Goal: Task Accomplishment & Management: Complete application form

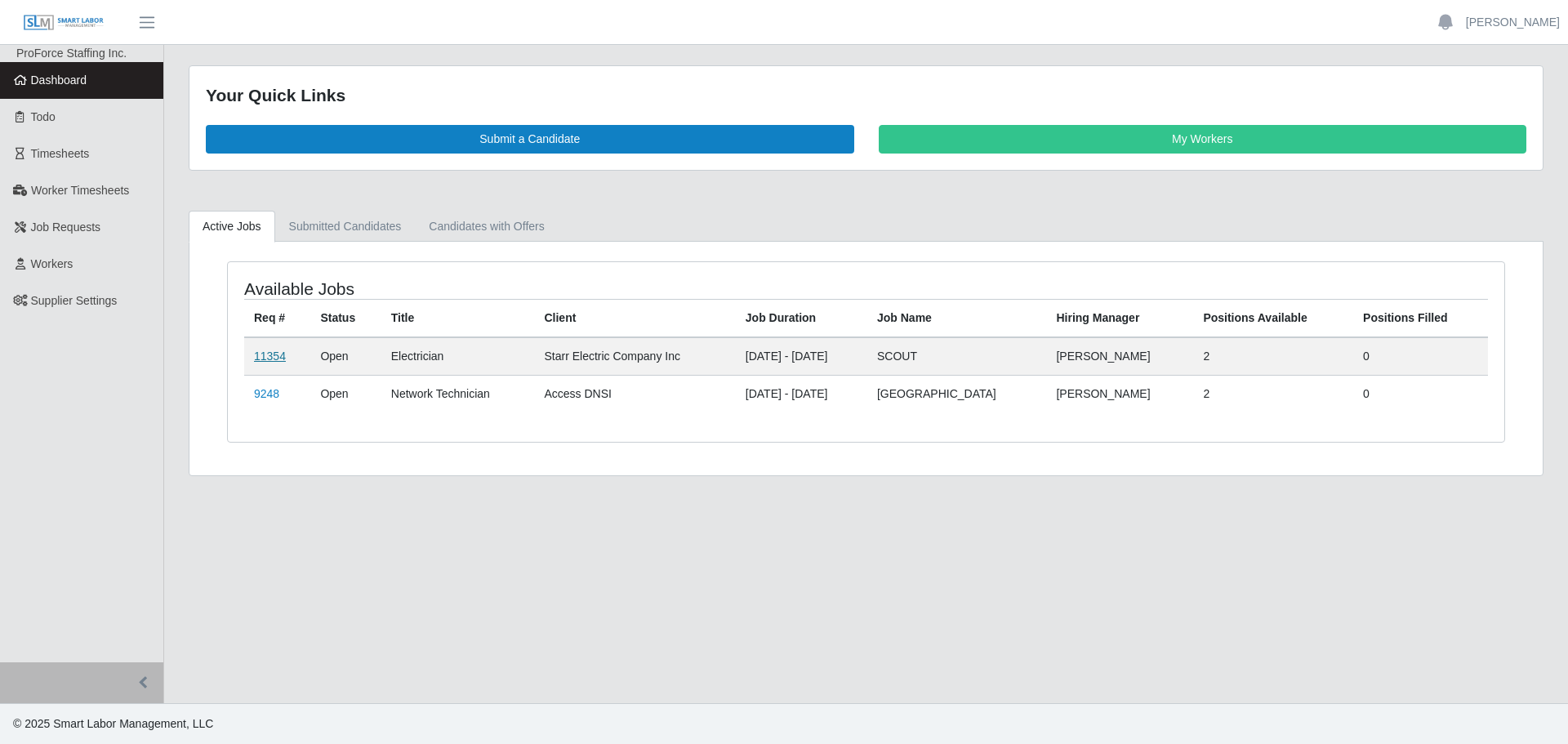
click at [274, 355] on link "11354" at bounding box center [270, 356] width 32 height 13
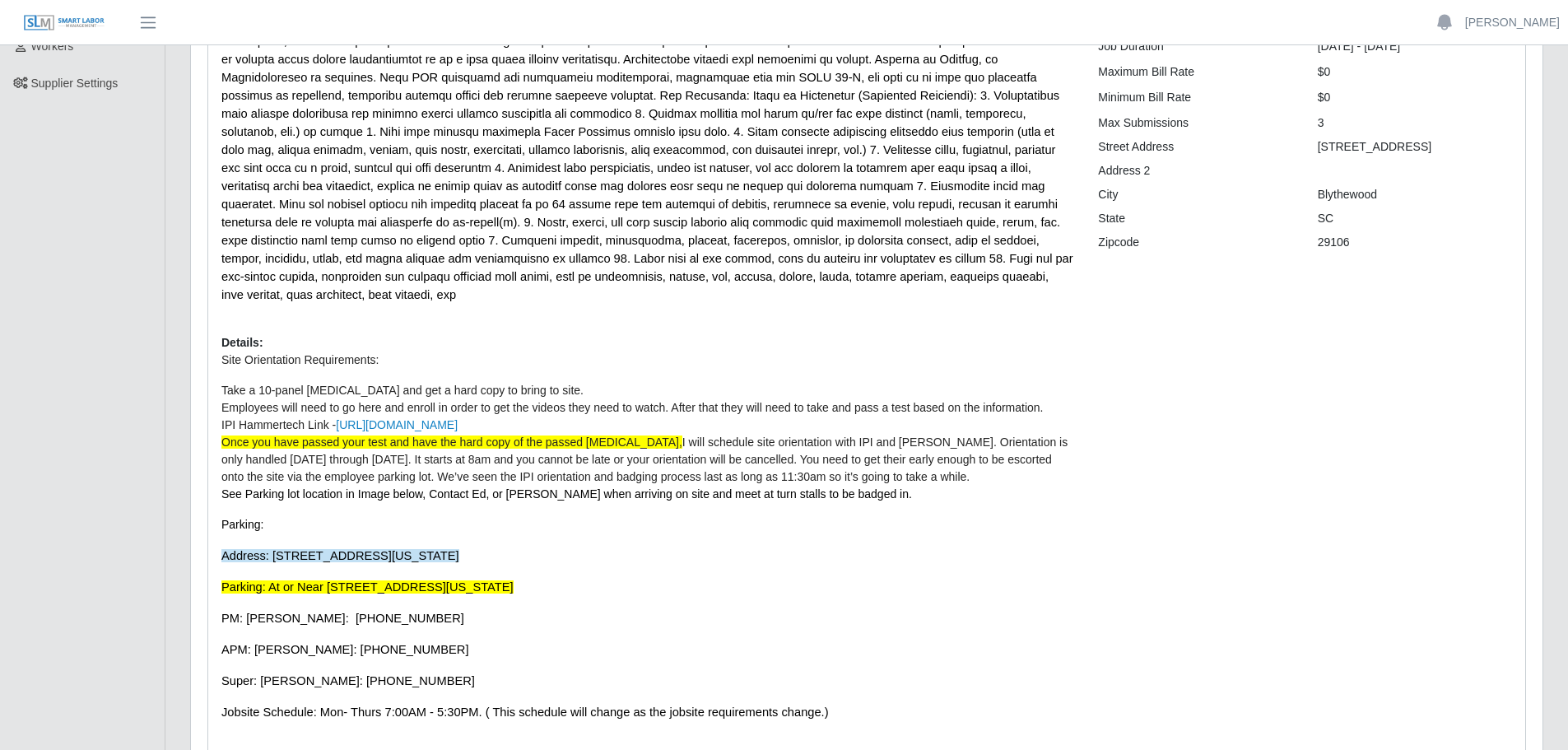
scroll to position [246, 0]
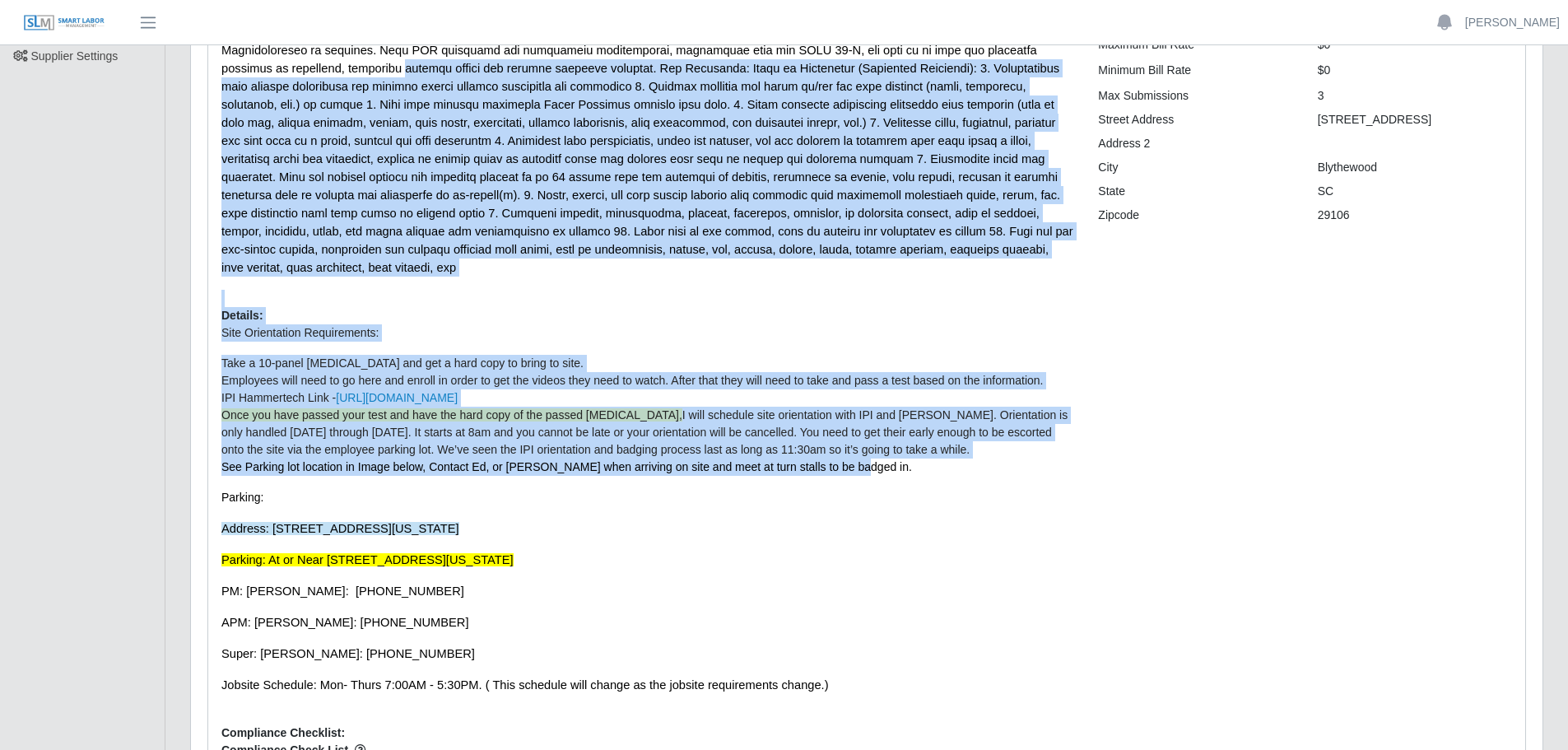
drag, startPoint x: 855, startPoint y: 447, endPoint x: 214, endPoint y: 68, distance: 744.7
click at [214, 68] on div "Description: Details: Site Orientation Requirements: Take a 10-panel drug test …" at bounding box center [647, 405] width 877 height 871
click at [301, 150] on span at bounding box center [647, 132] width 852 height 285
click at [479, 251] on span at bounding box center [647, 132] width 852 height 285
click at [882, 252] on span at bounding box center [647, 132] width 852 height 285
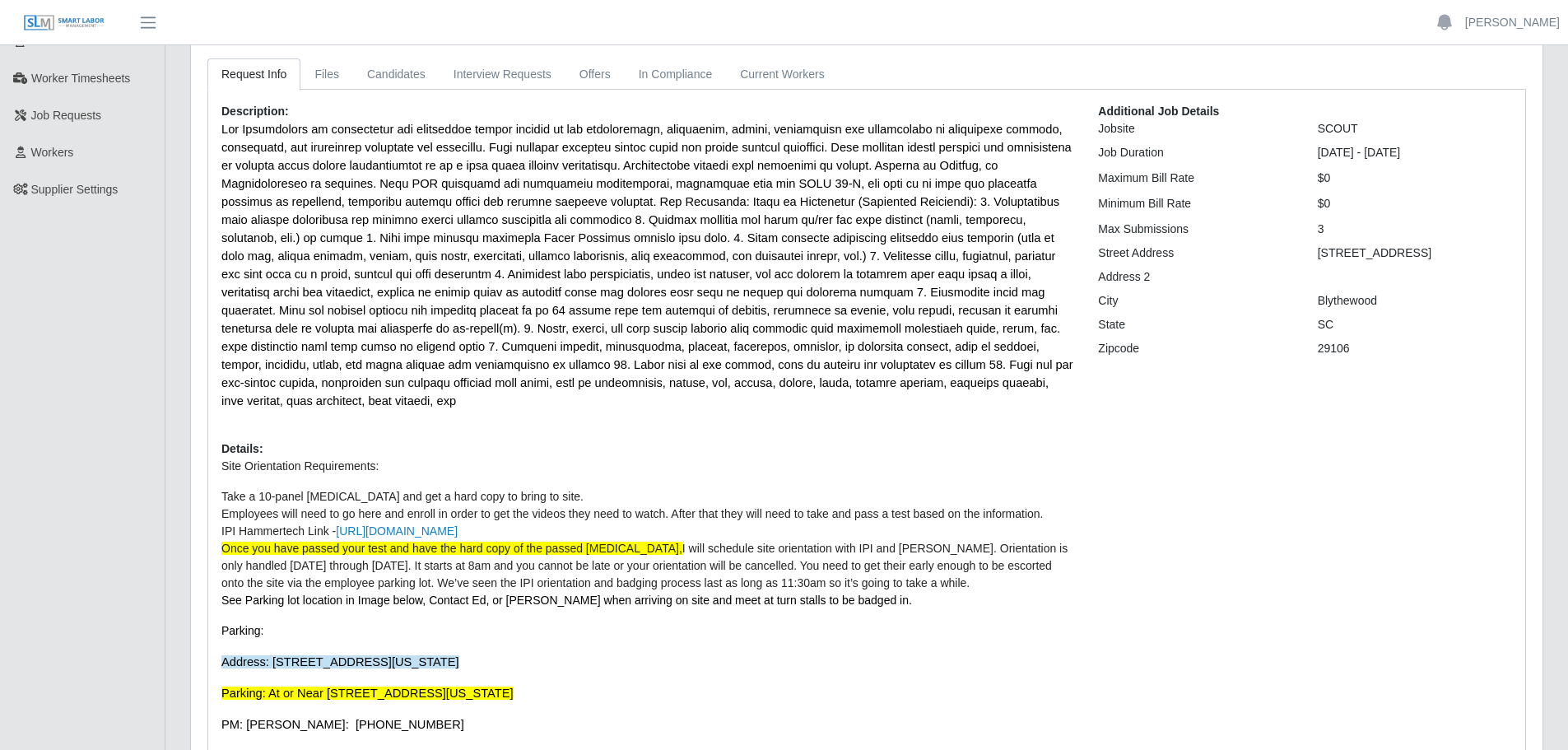
scroll to position [0, 0]
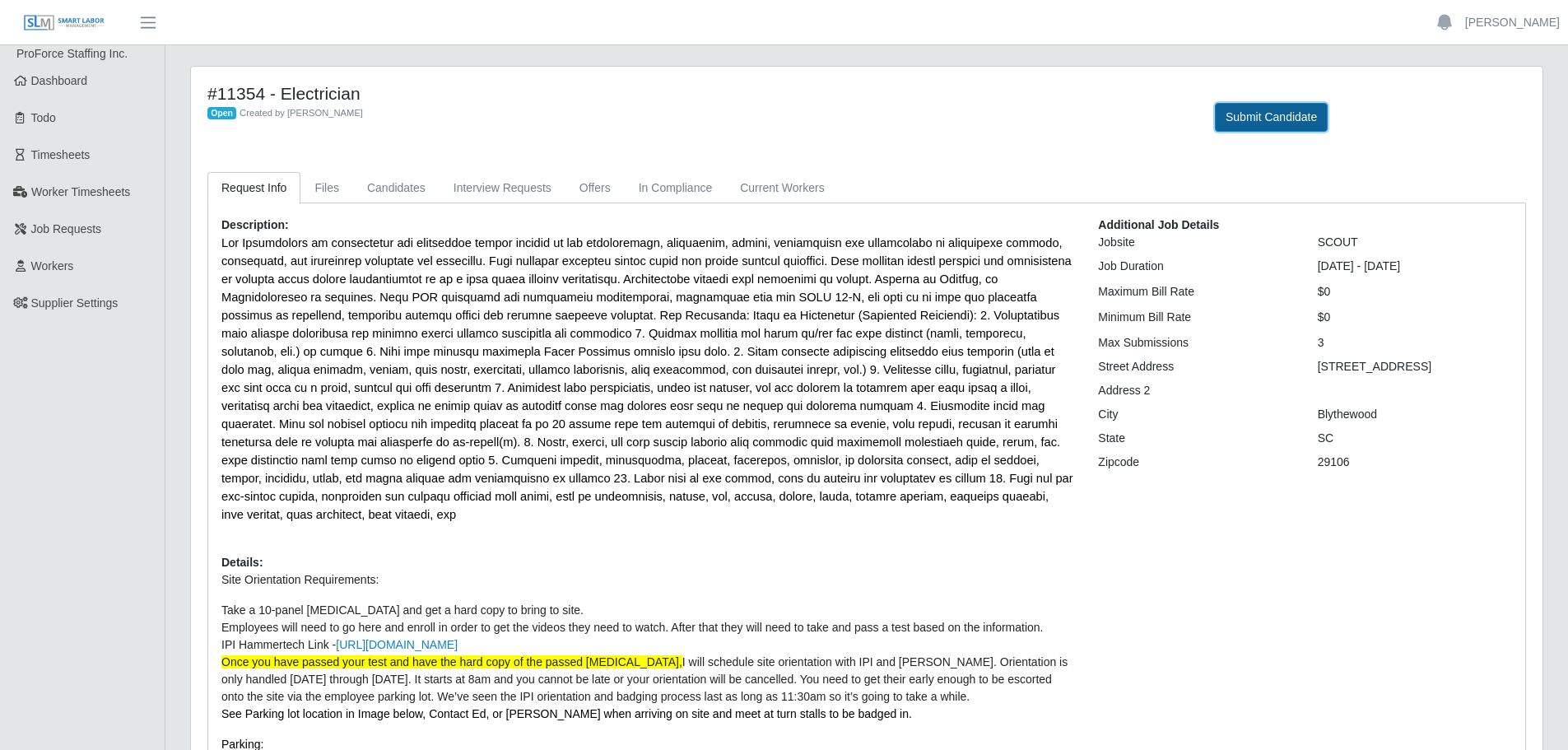
click at [1273, 117] on button "Submit Candidate" at bounding box center [1271, 117] width 113 height 28
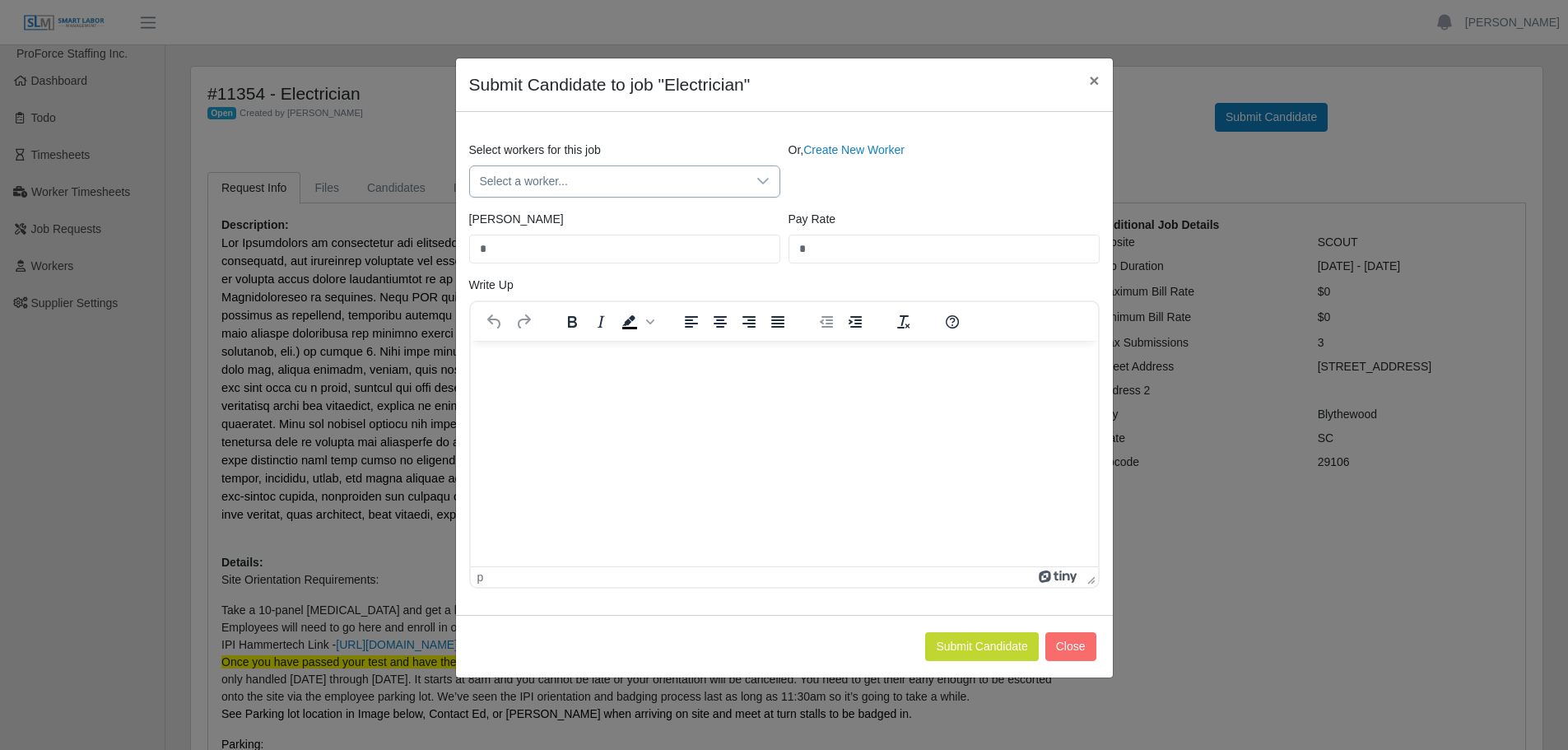
click at [749, 187] on div at bounding box center [763, 181] width 33 height 30
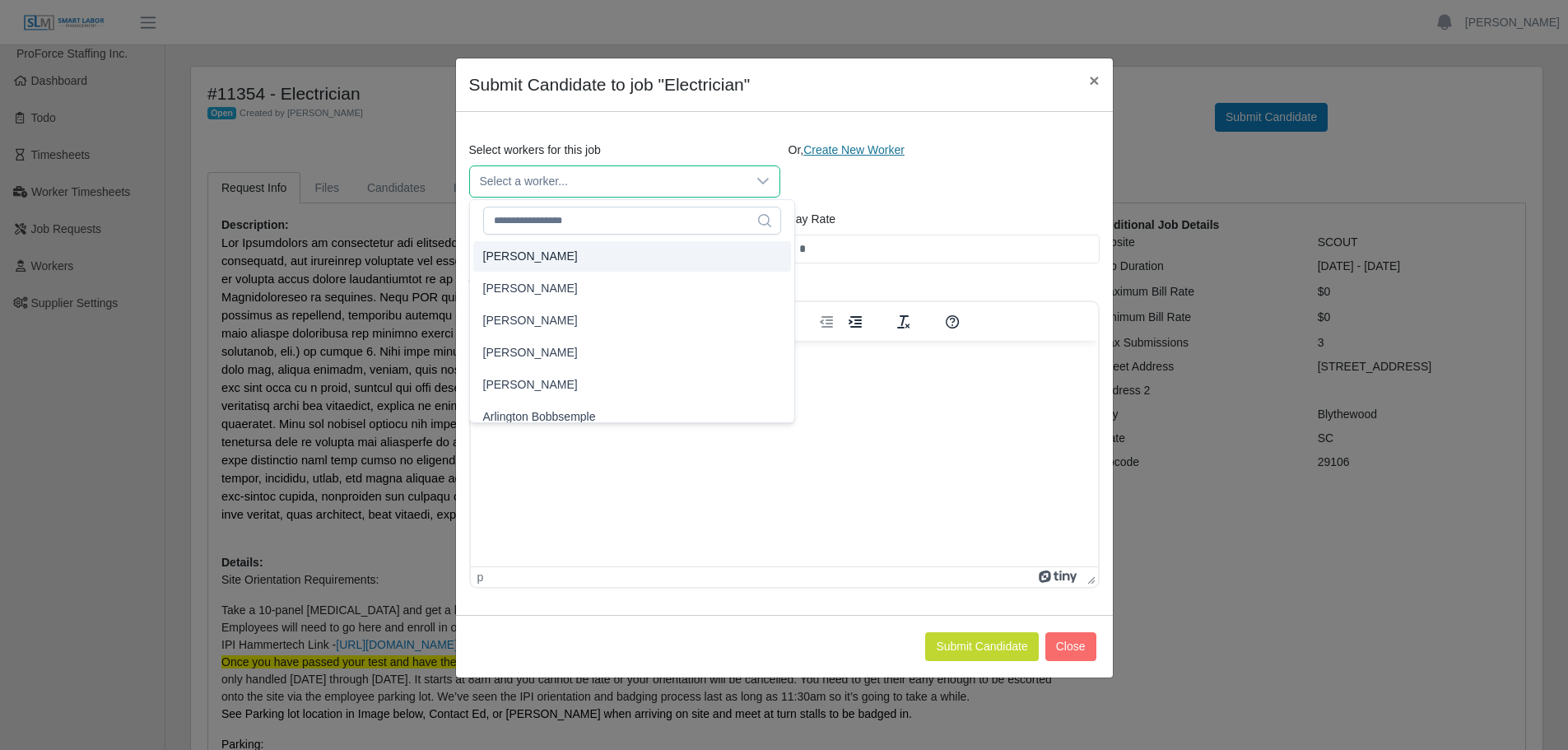
click at [837, 151] on link "Create New Worker" at bounding box center [854, 149] width 101 height 13
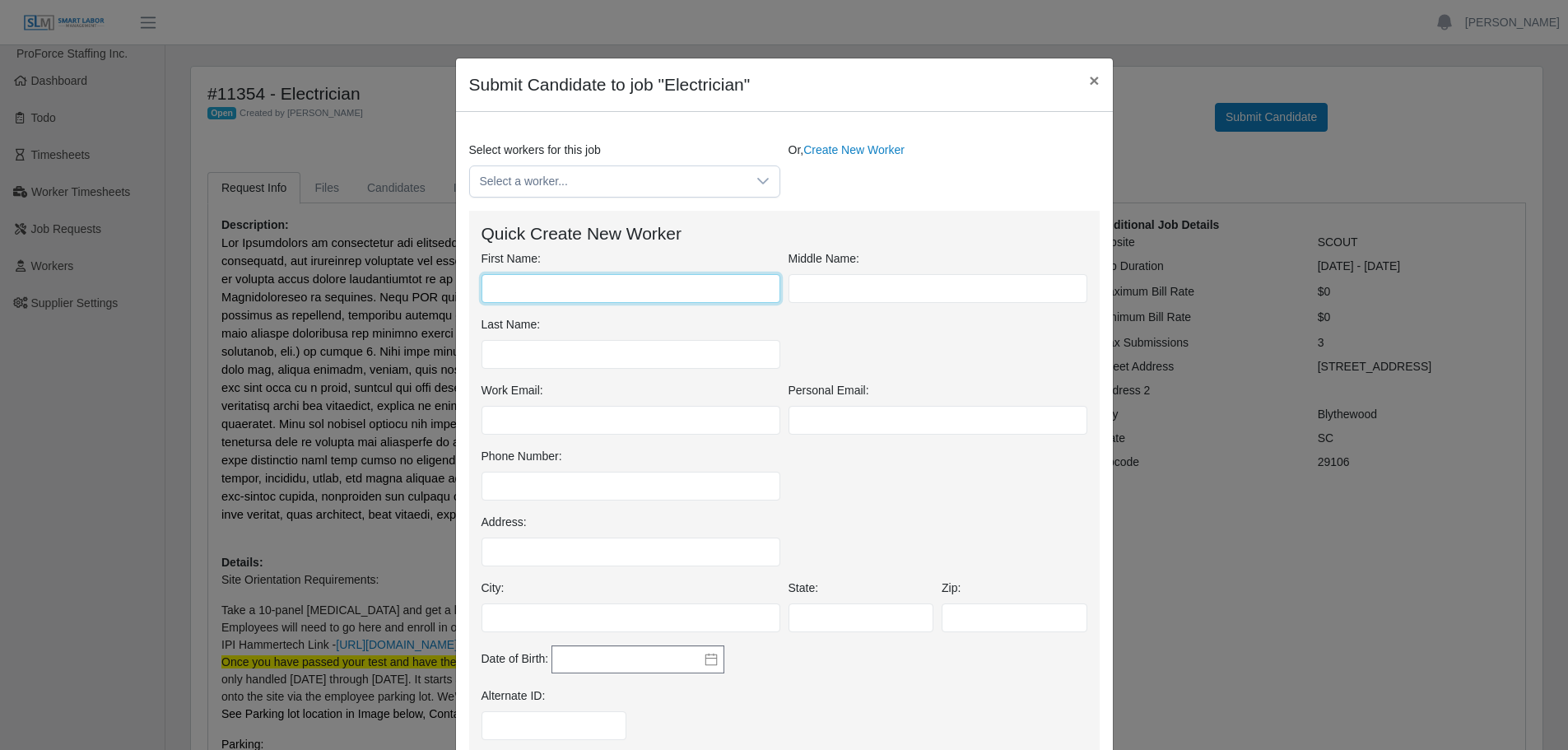
click at [562, 291] on input "First Name:" at bounding box center [631, 288] width 299 height 28
drag, startPoint x: 537, startPoint y: 286, endPoint x: 378, endPoint y: 284, distance: 159.0
click at [379, 284] on div "Submit Candidate to job "Electrician" × Select workers for this job Select a wo…" at bounding box center [784, 375] width 1568 height 750
type input "*******"
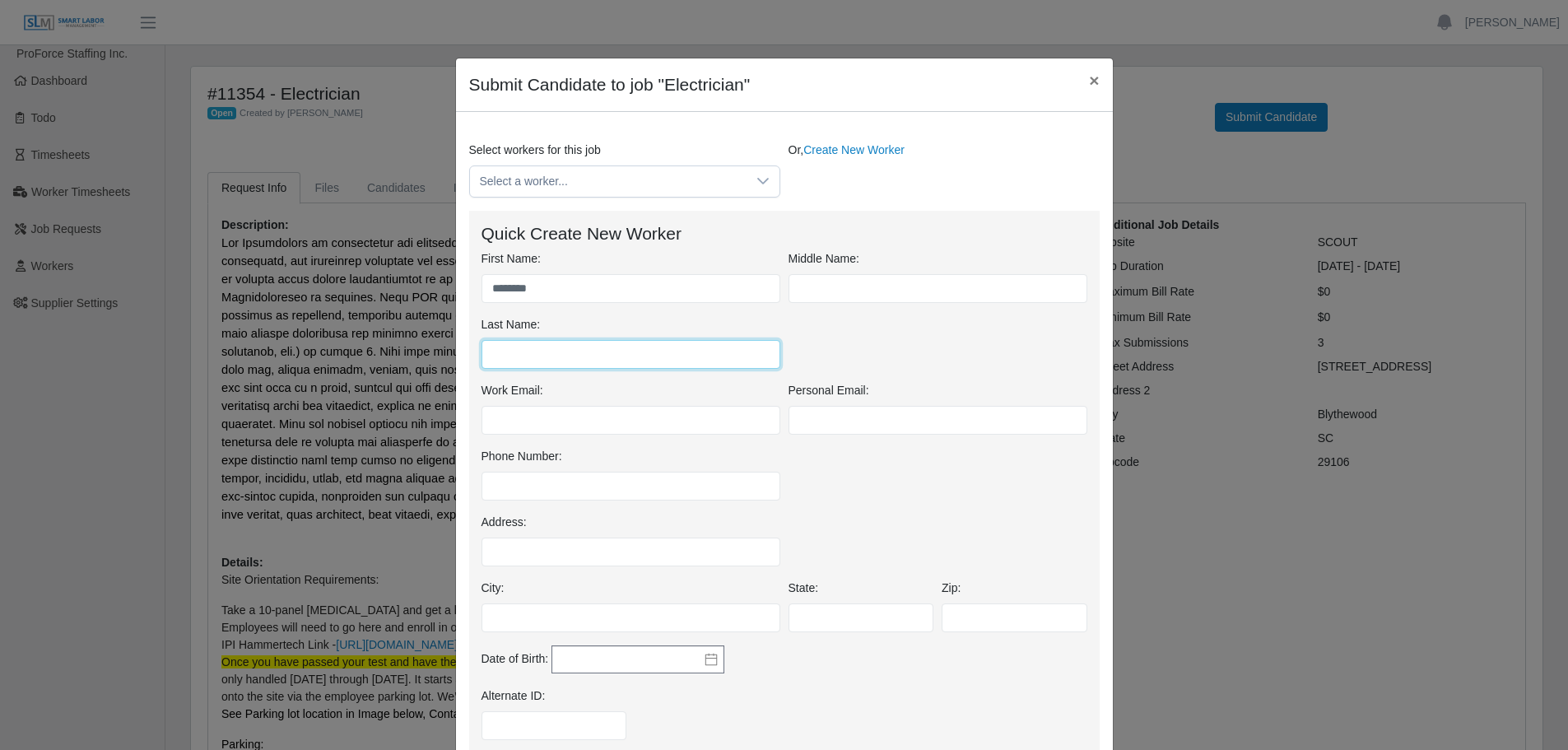
click at [547, 362] on input "Last Name:" at bounding box center [631, 354] width 299 height 28
type input "*****"
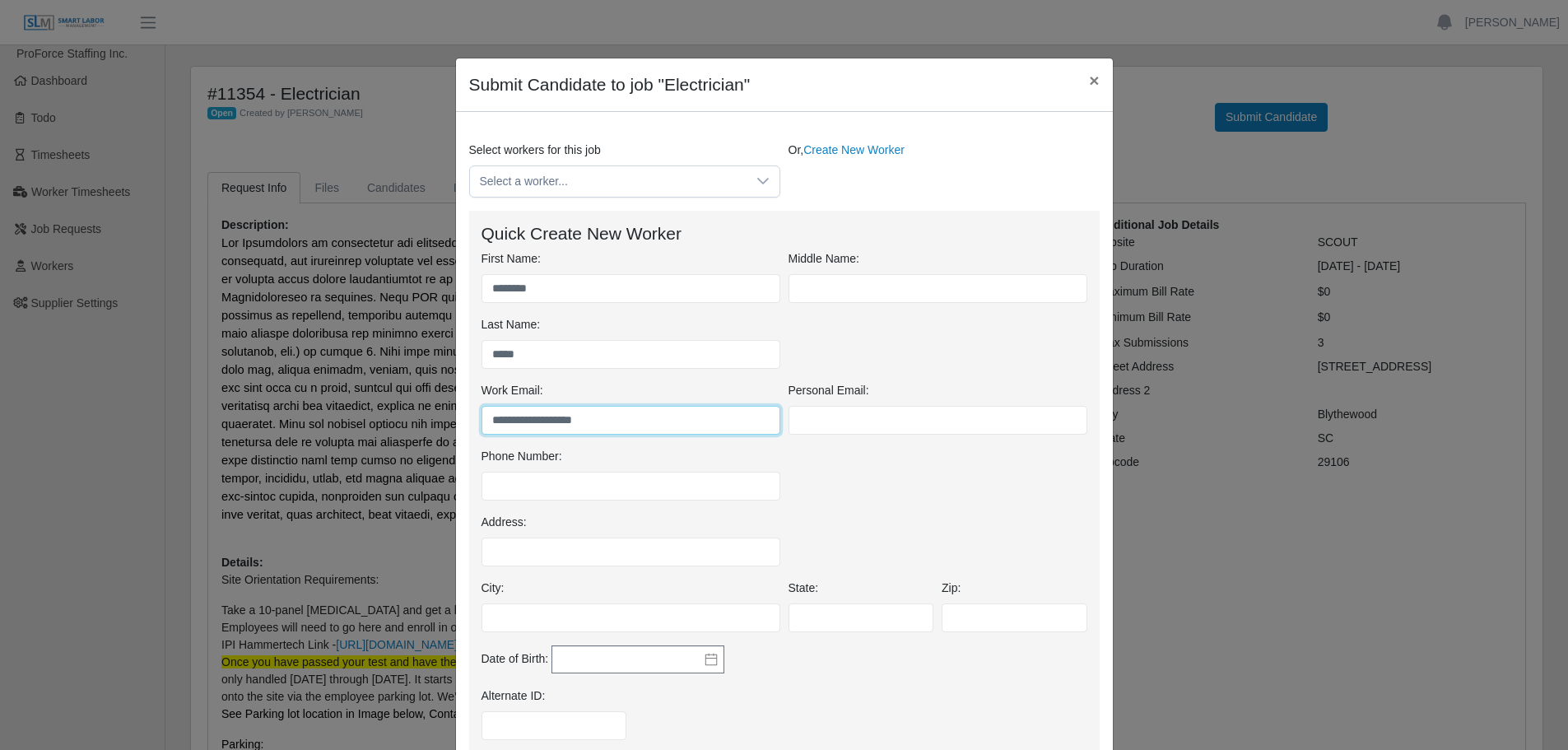
type input "**********"
drag, startPoint x: 614, startPoint y: 417, endPoint x: 425, endPoint y: 440, distance: 190.4
click at [425, 440] on div "**********" at bounding box center [784, 375] width 1568 height 750
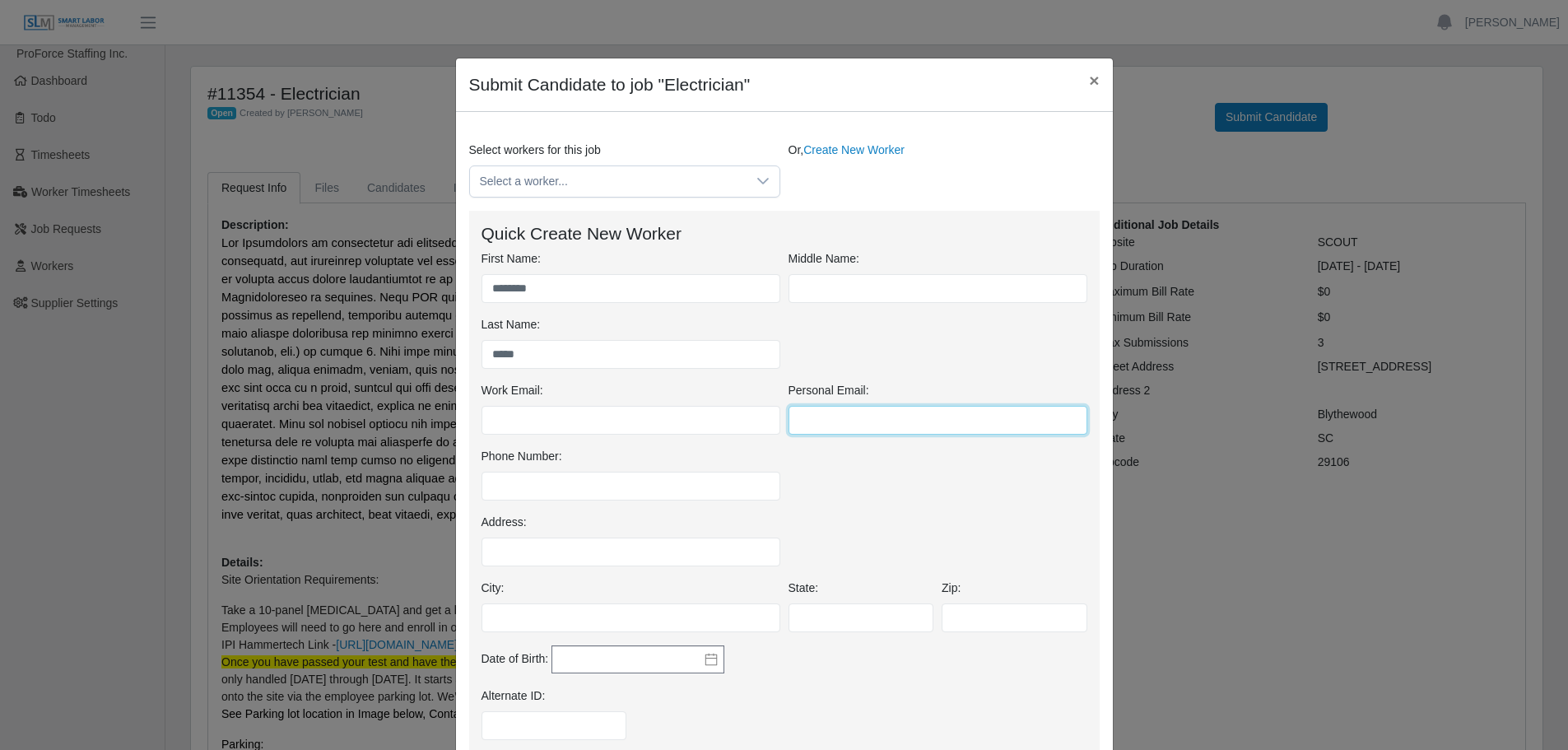
click at [805, 411] on input "Personal Email:" at bounding box center [938, 420] width 299 height 28
paste input "**********"
type input "**********"
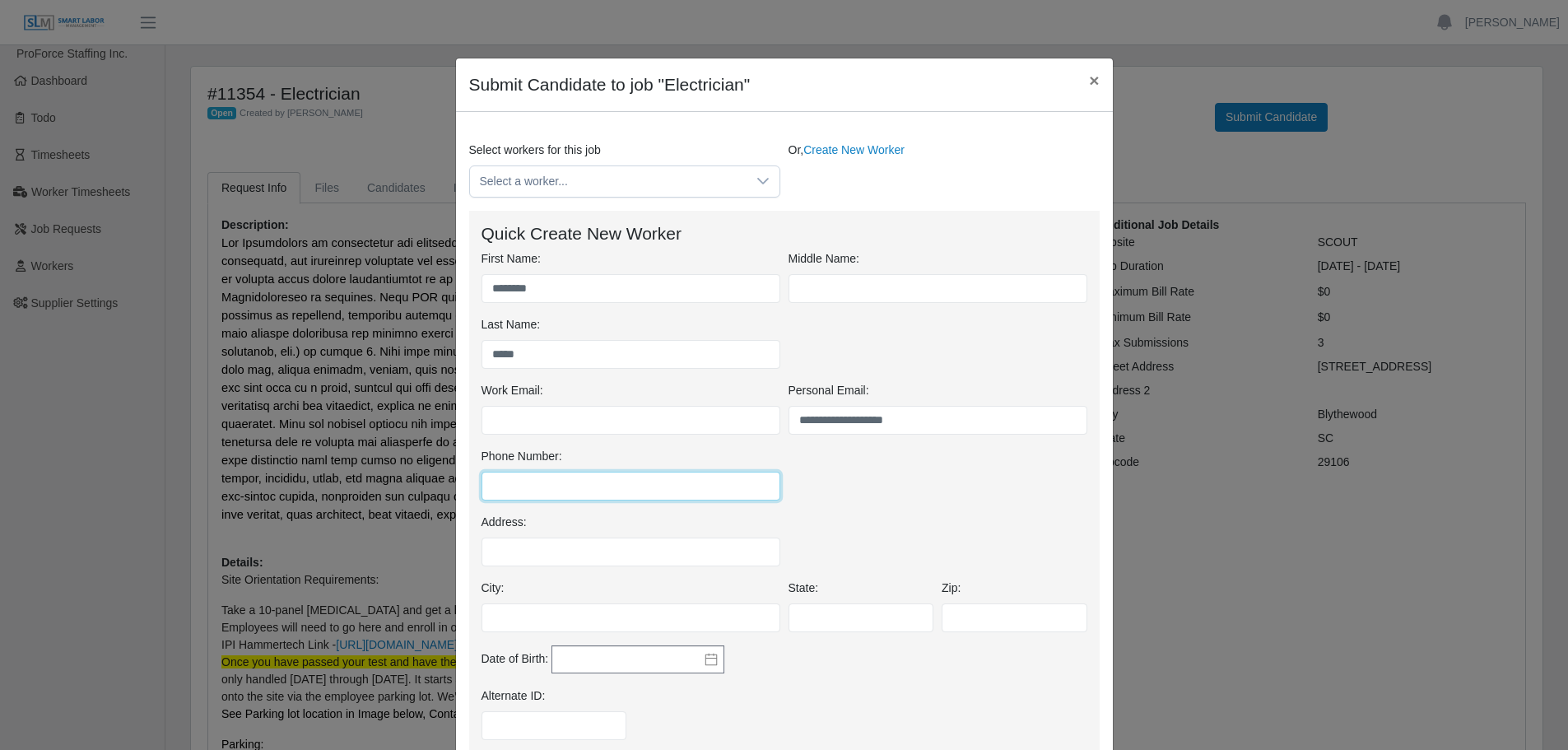
click at [561, 488] on input "Phone Number:" at bounding box center [631, 486] width 299 height 28
type input "**********"
click at [550, 552] on input "Address:" at bounding box center [631, 552] width 299 height 28
type input "**********"
click at [509, 617] on input "City:" at bounding box center [631, 617] width 299 height 28
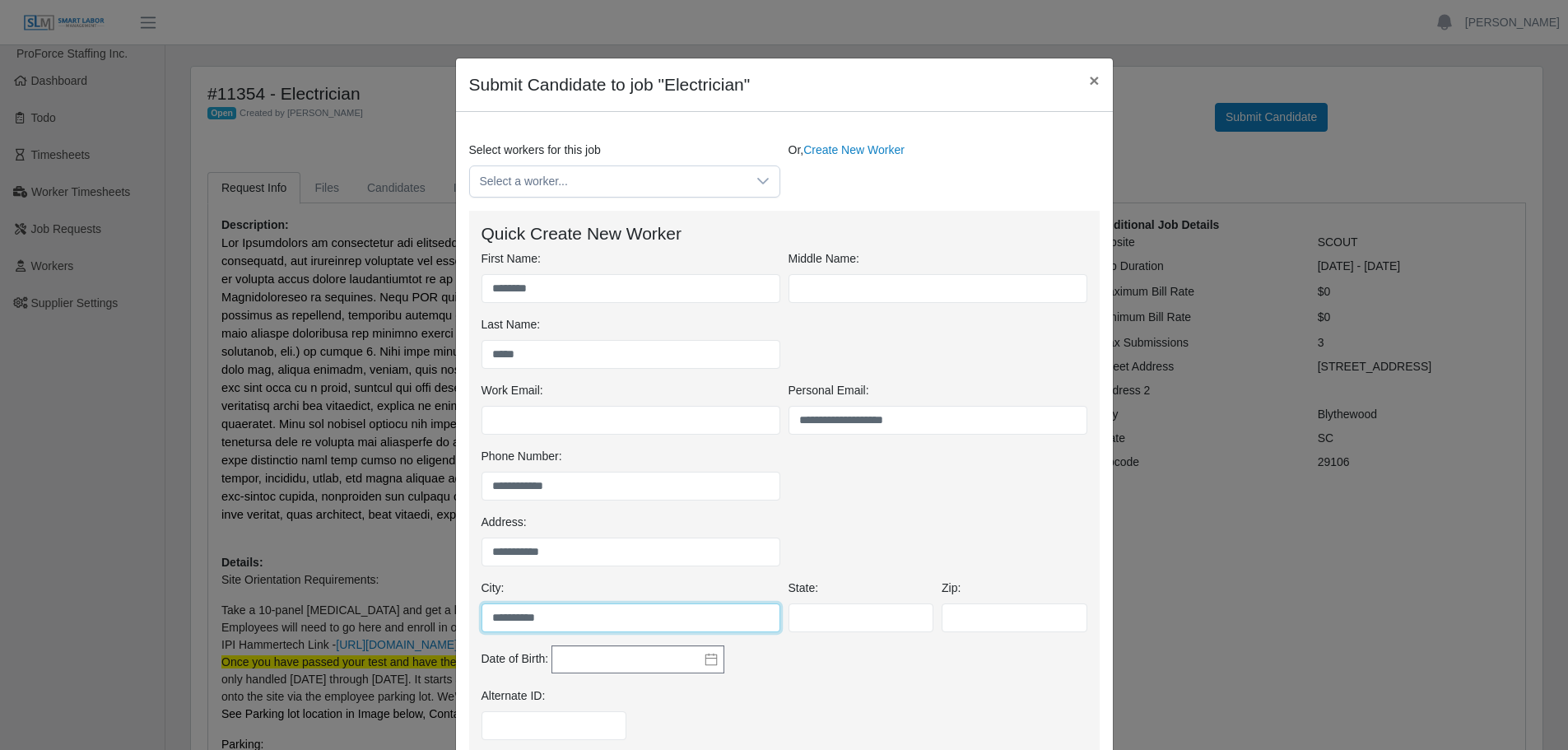
type input "**********"
type input "**"
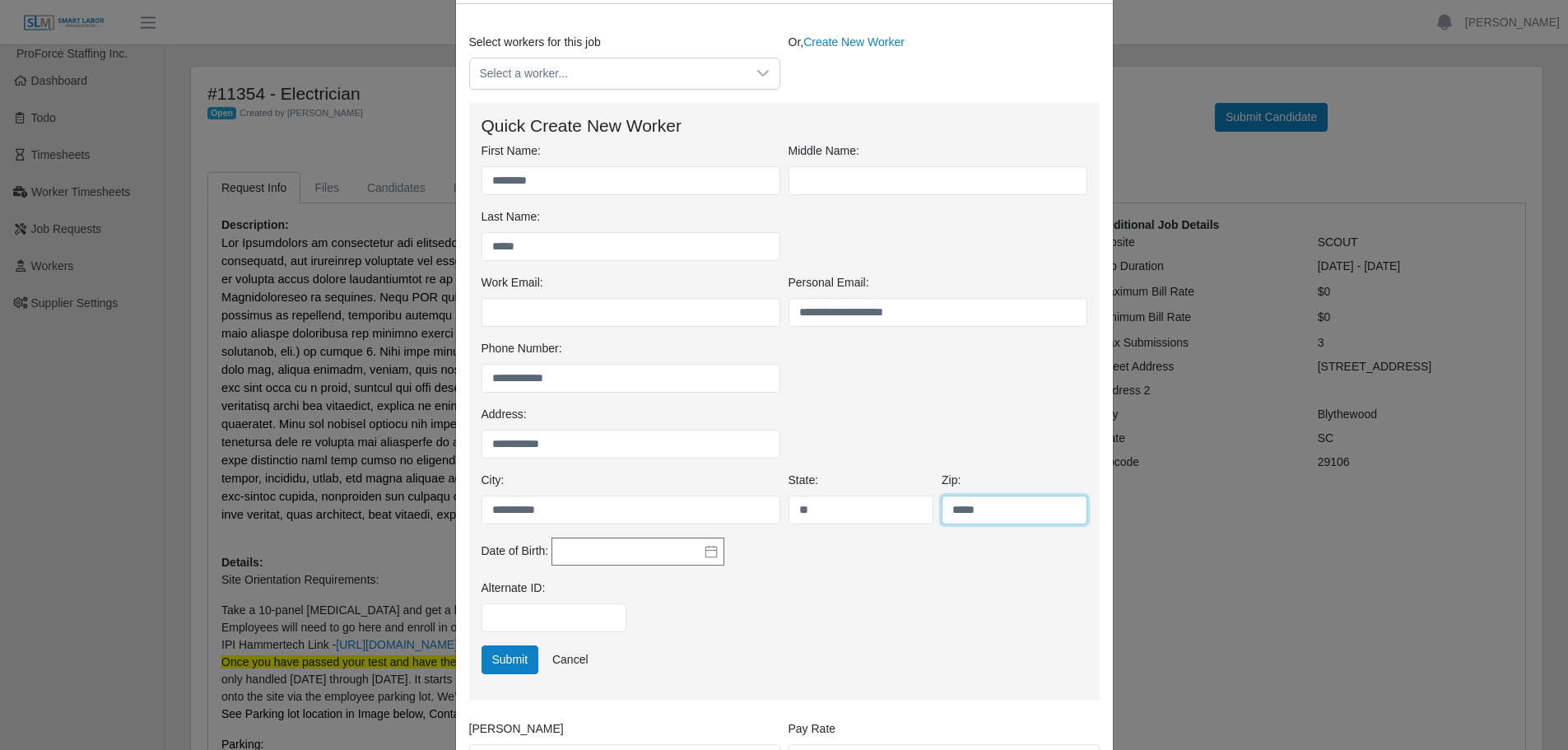
scroll to position [165, 0]
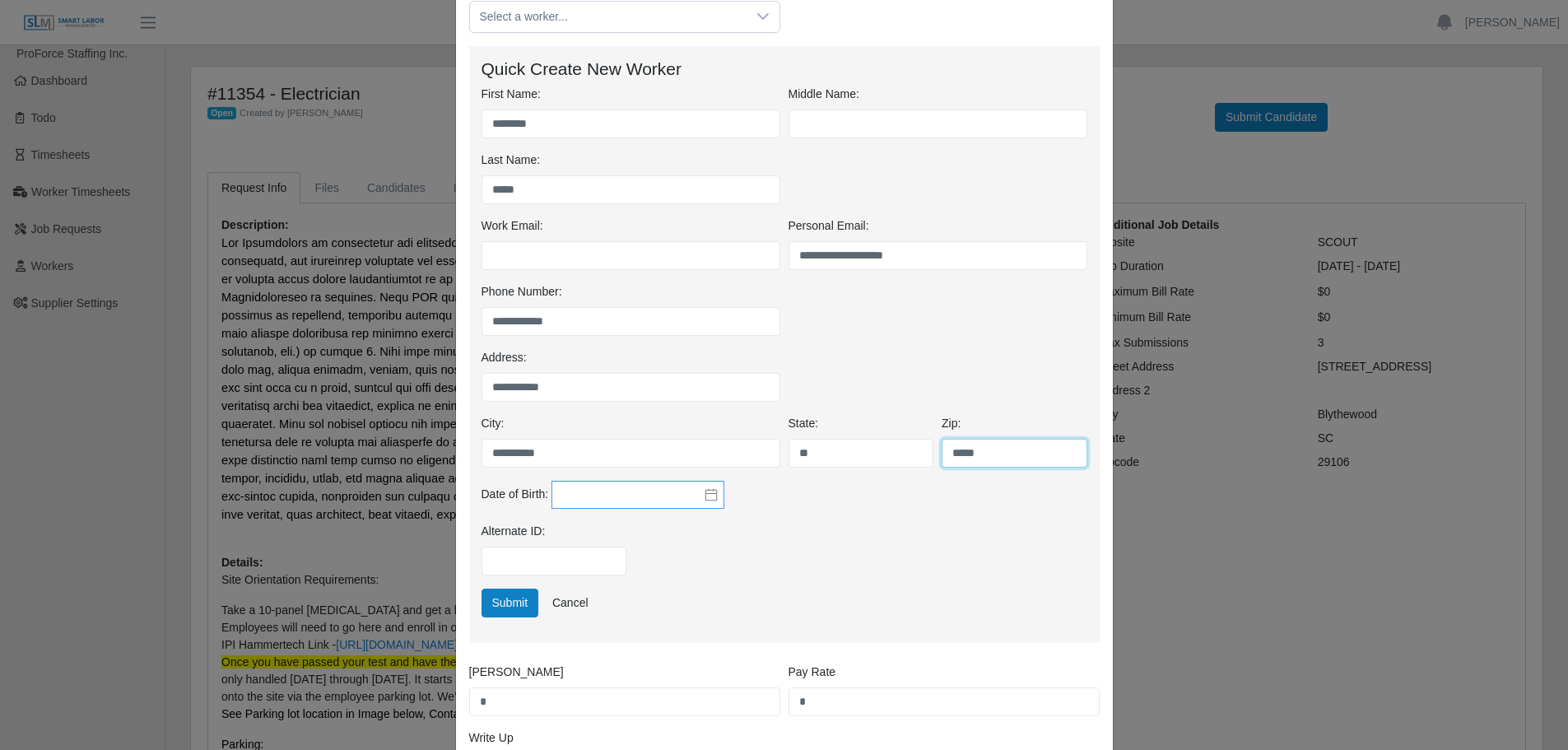
type input "*****"
click at [612, 497] on input "text" at bounding box center [638, 494] width 173 height 28
type input "**********"
click at [683, 554] on div "Alternate ID:" at bounding box center [784, 555] width 614 height 66
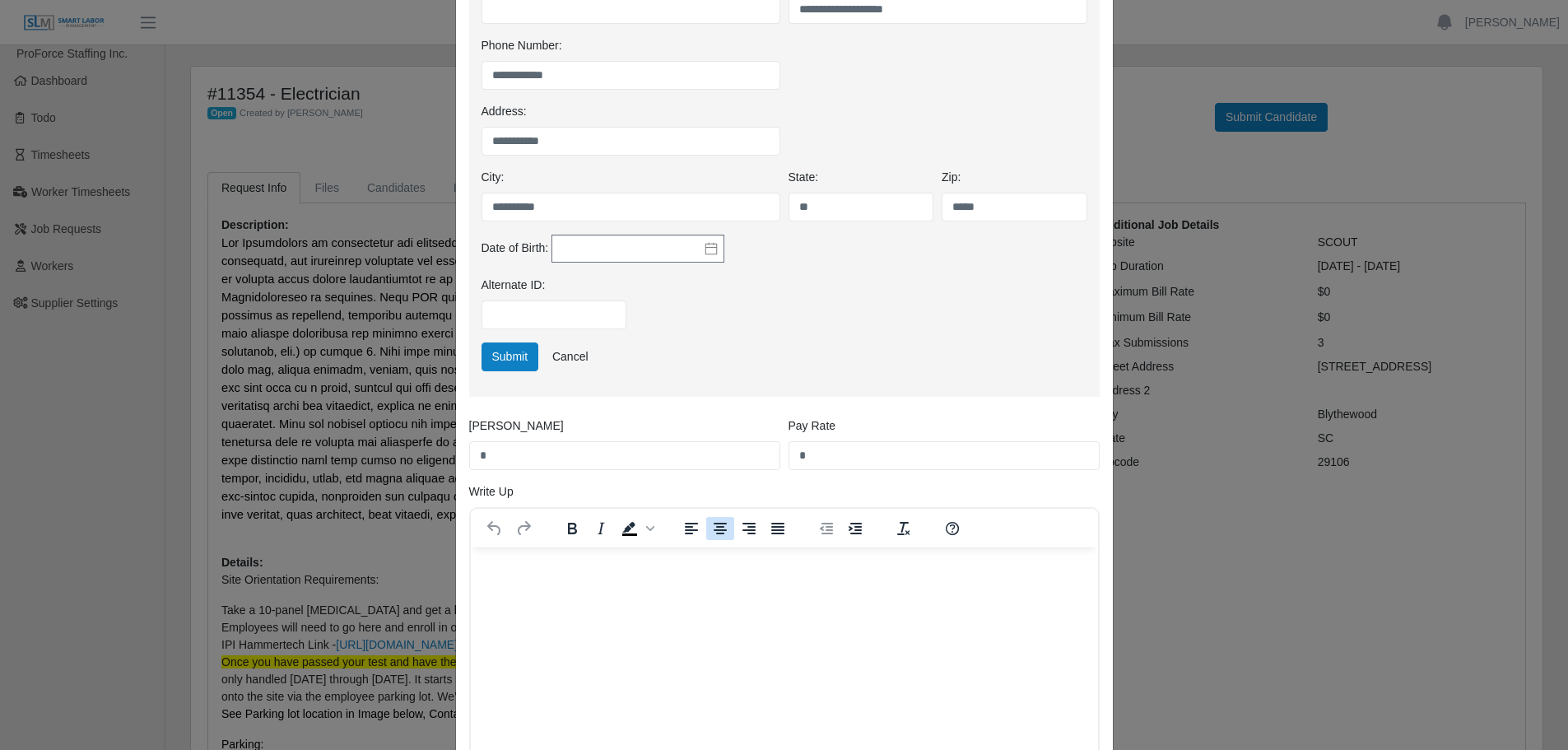
scroll to position [411, 0]
drag, startPoint x: 820, startPoint y: 453, endPoint x: 748, endPoint y: 456, distance: 72.1
click at [756, 455] on div "Bill Rate * Pay Rate *" at bounding box center [785, 449] width 639 height 66
type input "*****"
drag, startPoint x: 559, startPoint y: 453, endPoint x: 404, endPoint y: 471, distance: 156.0
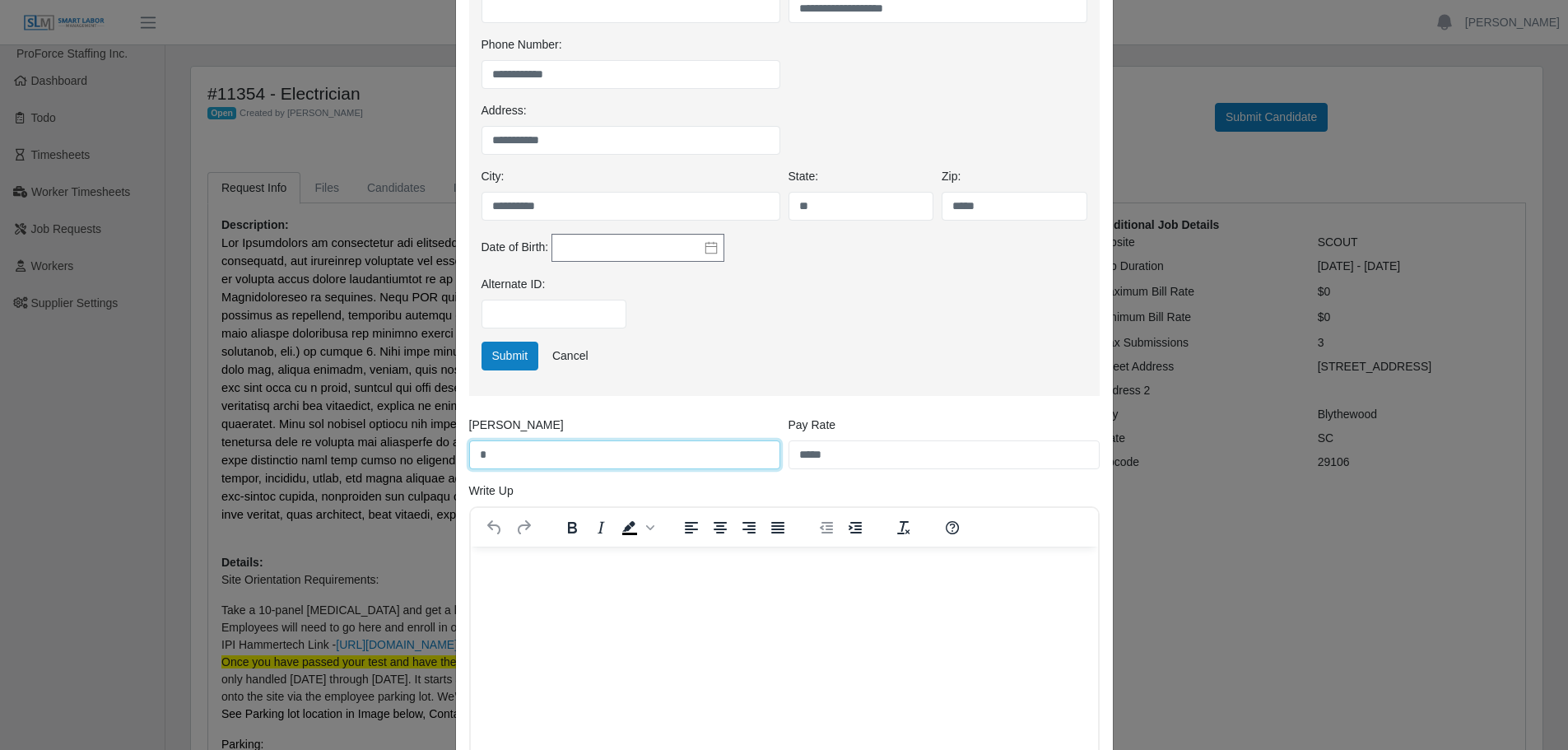
click at [404, 471] on div "**********" at bounding box center [784, 375] width 1568 height 750
type input "*****"
click at [615, 586] on html at bounding box center [783, 569] width 627 height 44
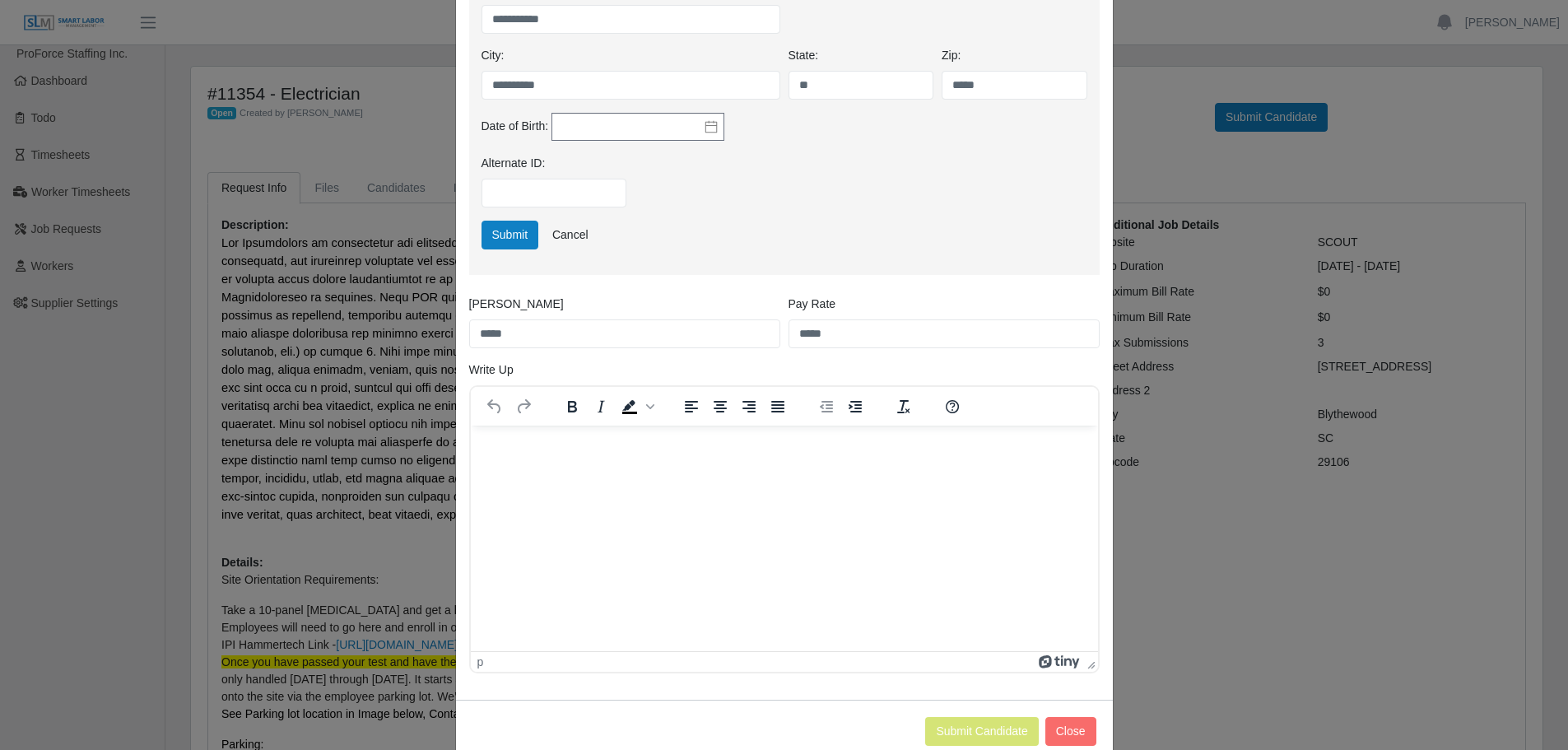
scroll to position [569, 0]
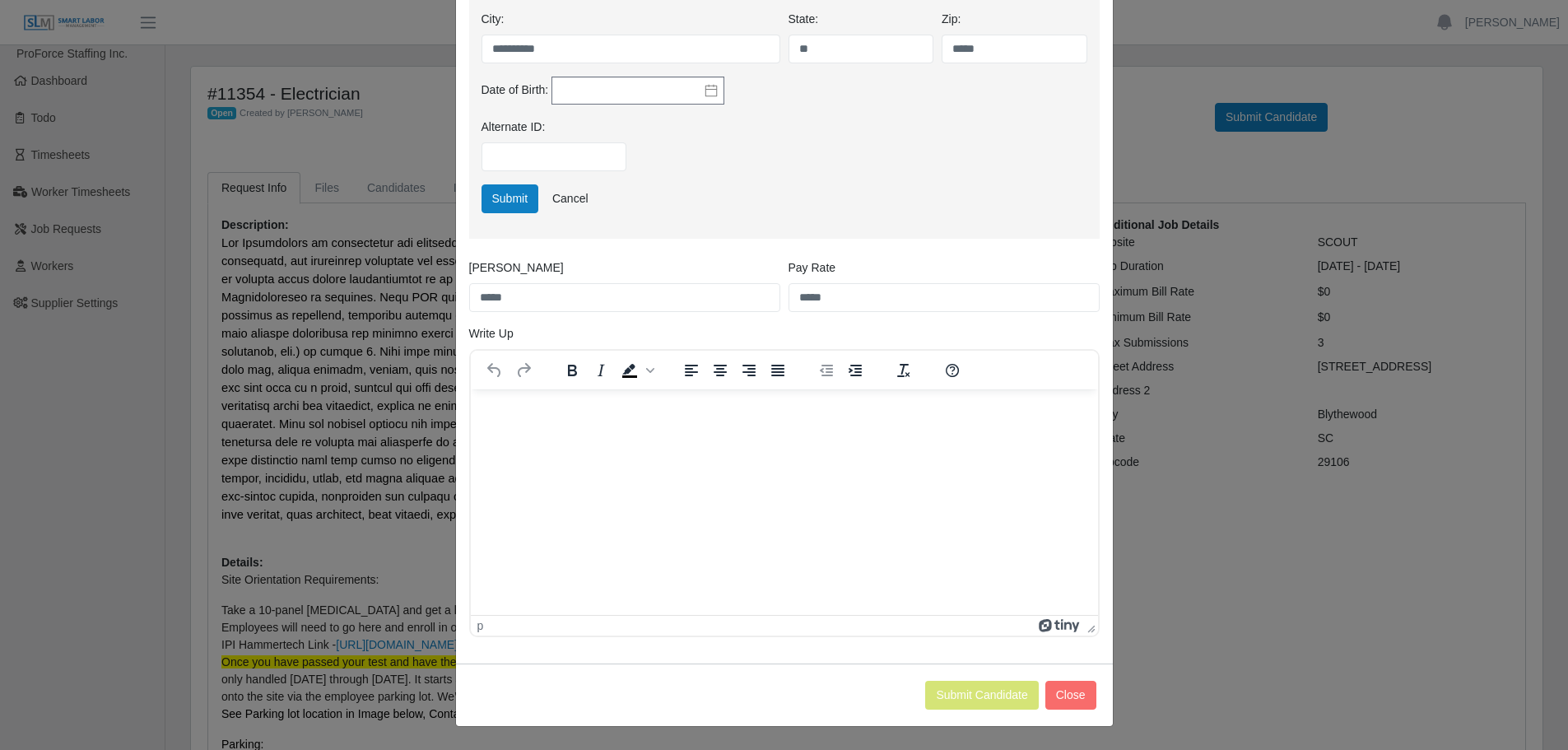
click at [585, 433] on html at bounding box center [783, 411] width 627 height 44
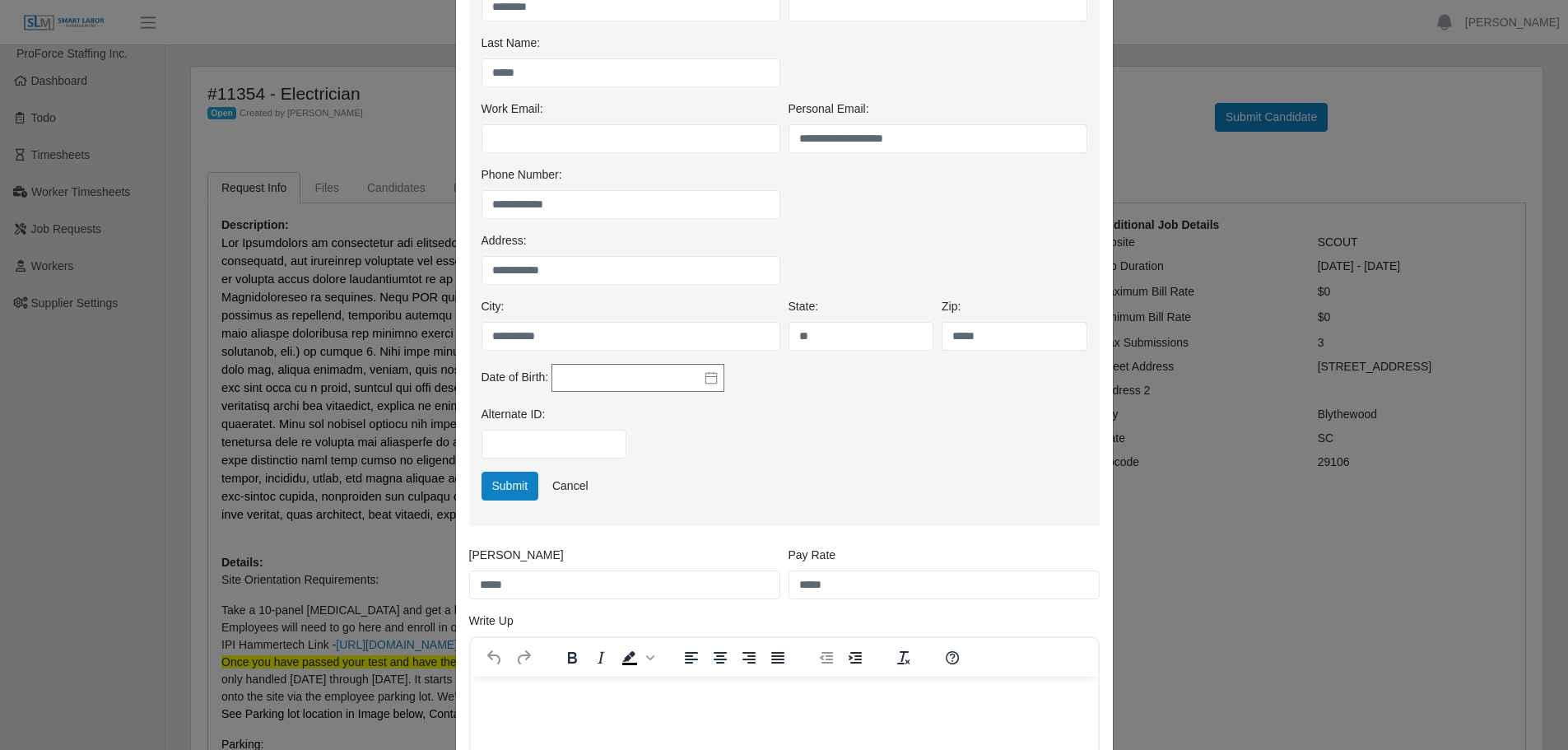
scroll to position [329, 0]
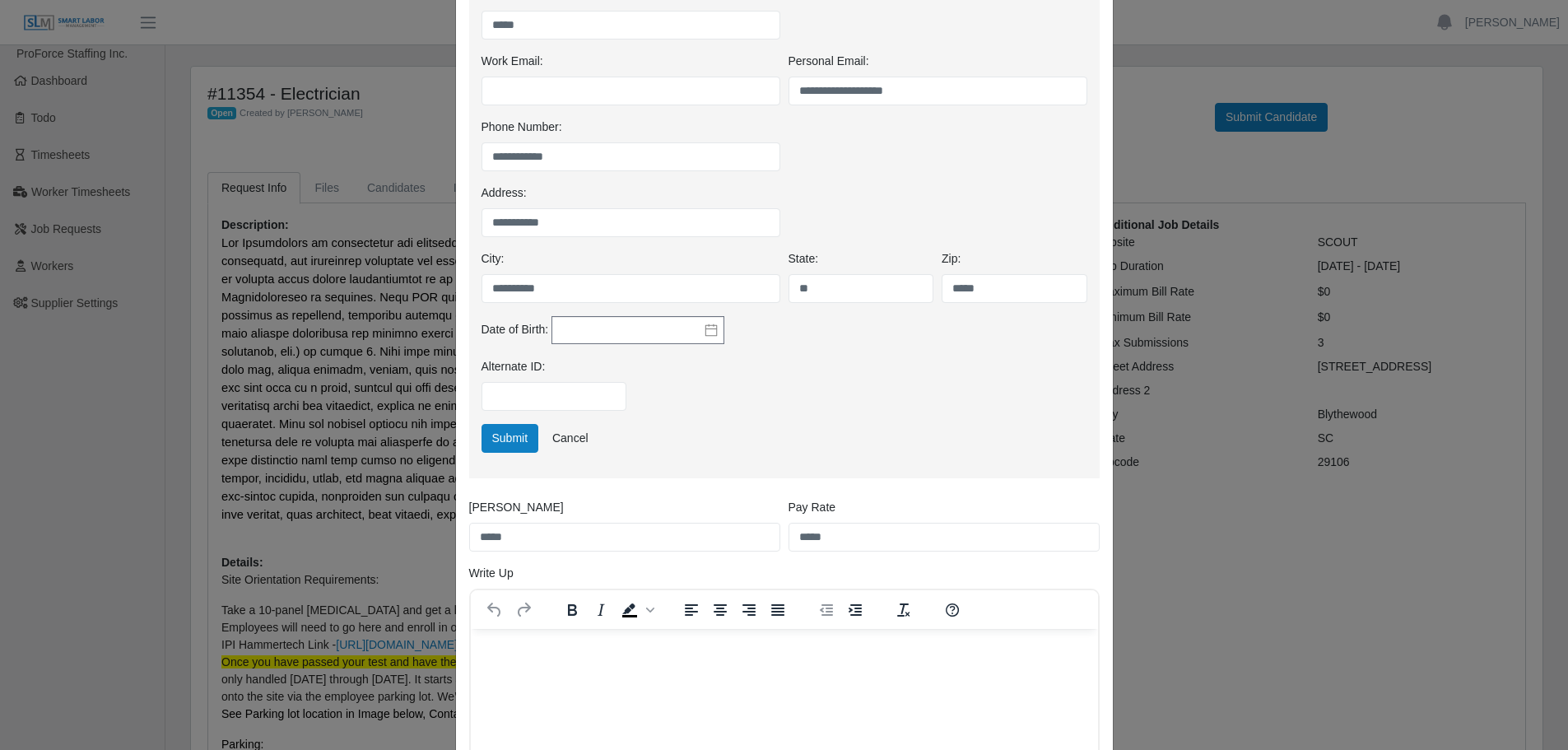
click at [705, 331] on icon at bounding box center [711, 329] width 13 height 13
click at [564, 359] on icon "button" at bounding box center [567, 364] width 16 height 13
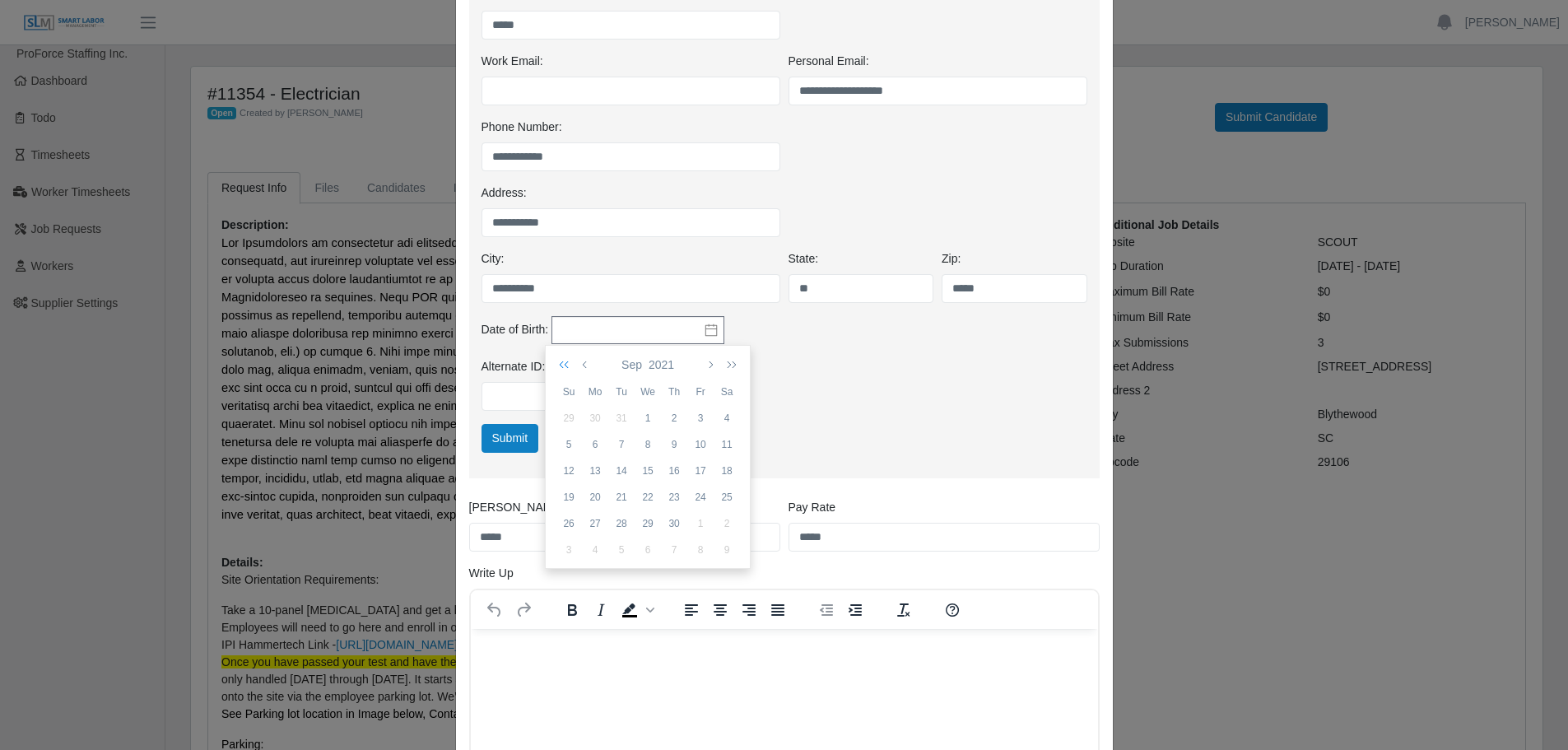
click at [564, 359] on icon "button" at bounding box center [567, 364] width 16 height 13
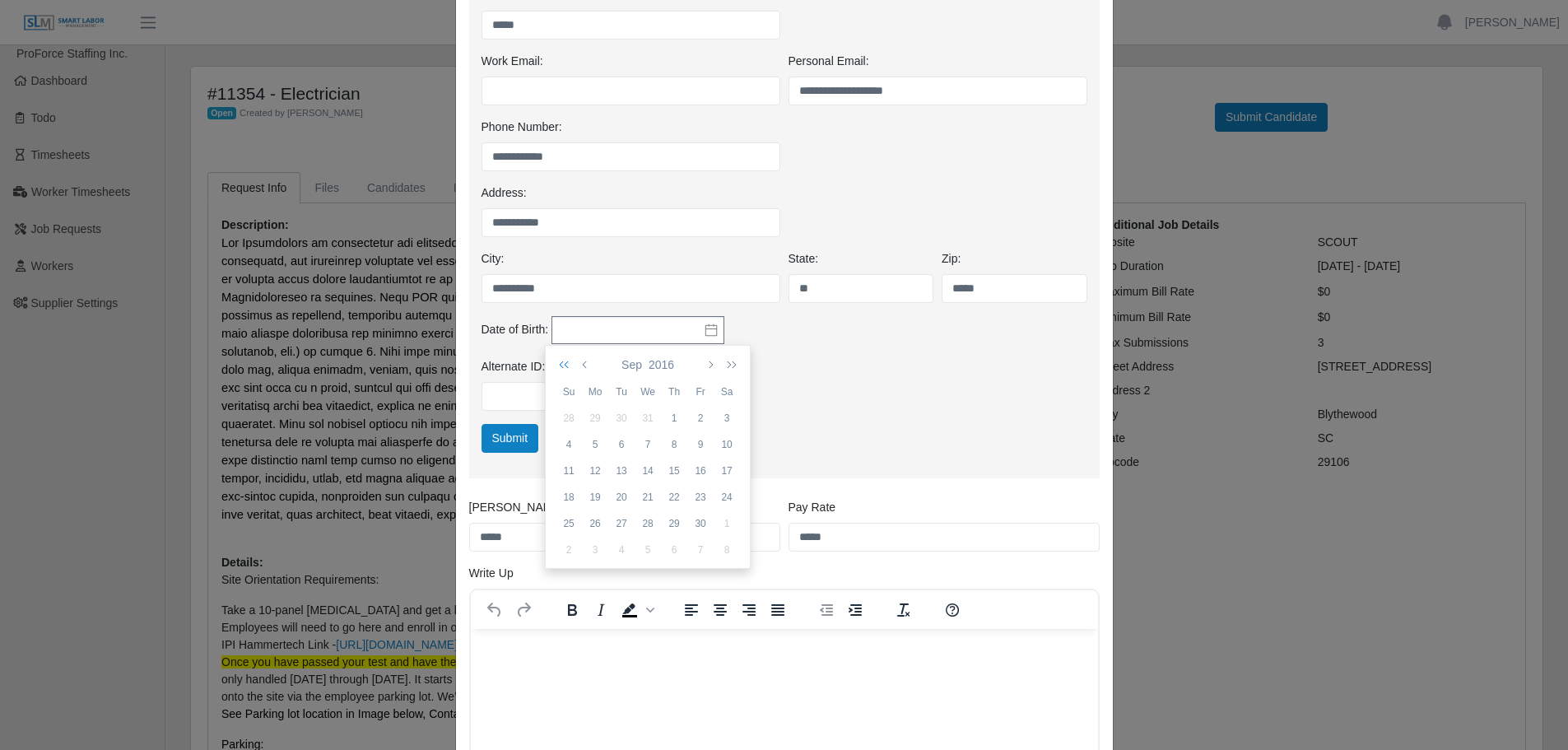
click at [564, 359] on icon "button" at bounding box center [567, 364] width 16 height 13
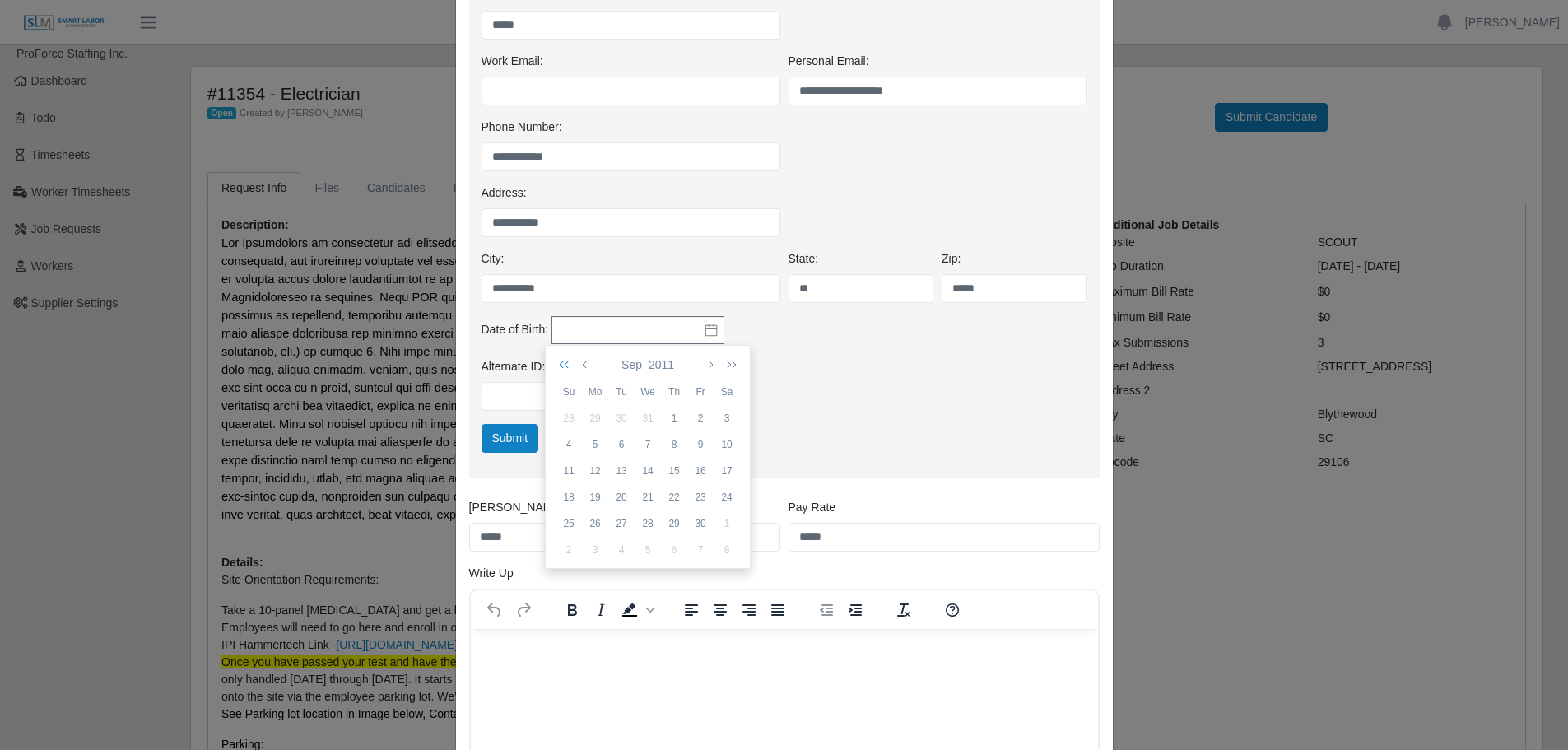
click at [564, 359] on icon "button" at bounding box center [567, 364] width 16 height 13
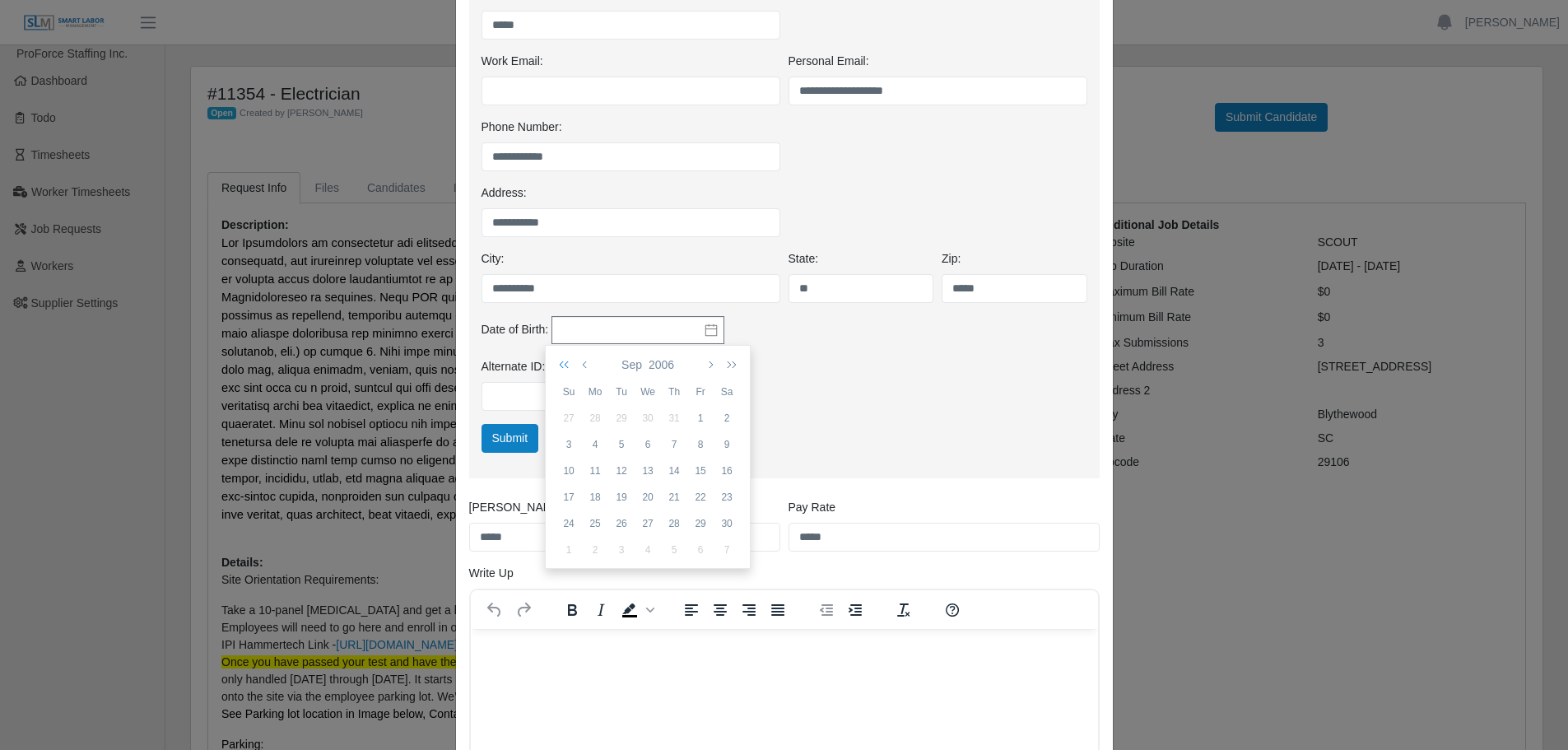
click at [564, 359] on icon "button" at bounding box center [567, 364] width 16 height 13
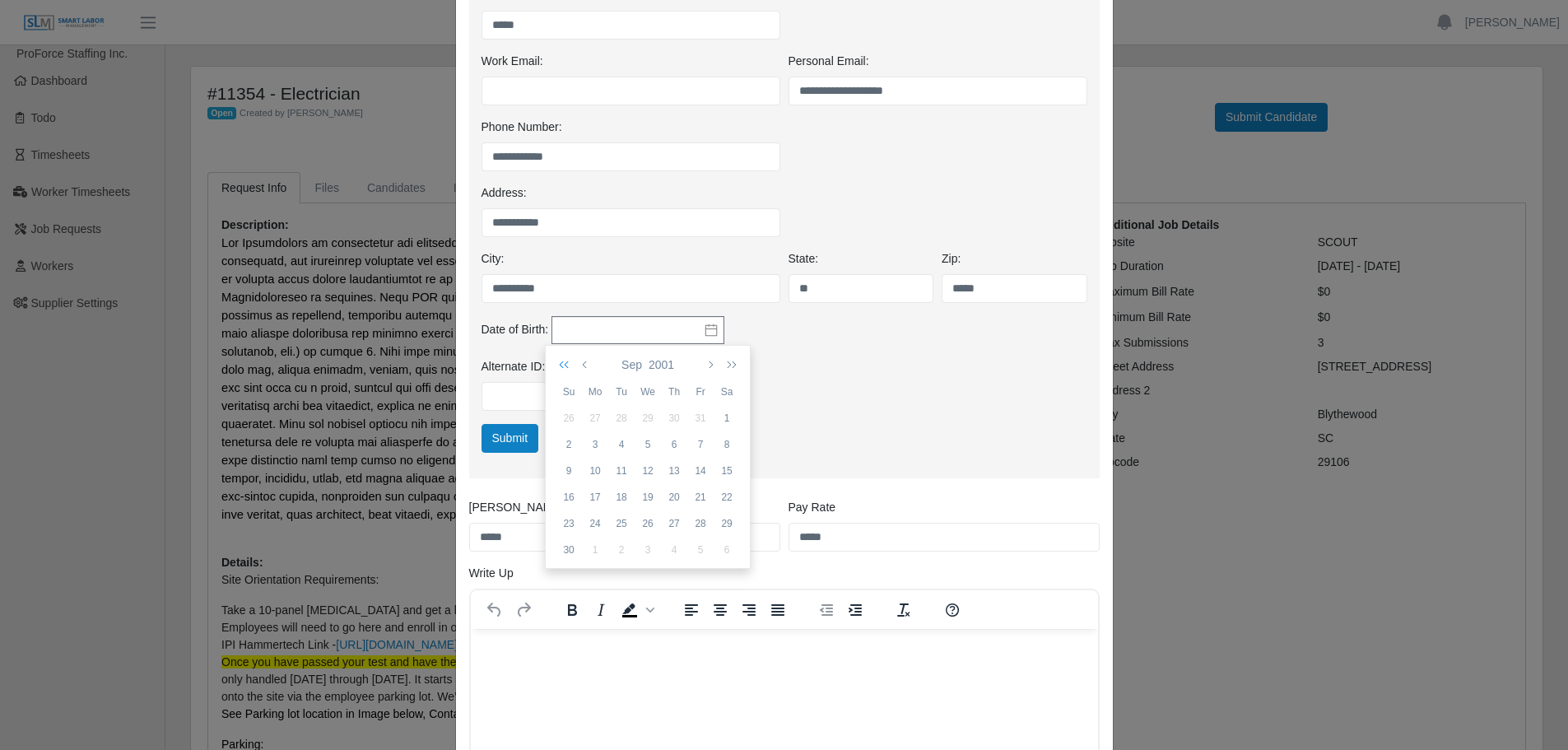
click at [564, 359] on icon "button" at bounding box center [567, 364] width 16 height 13
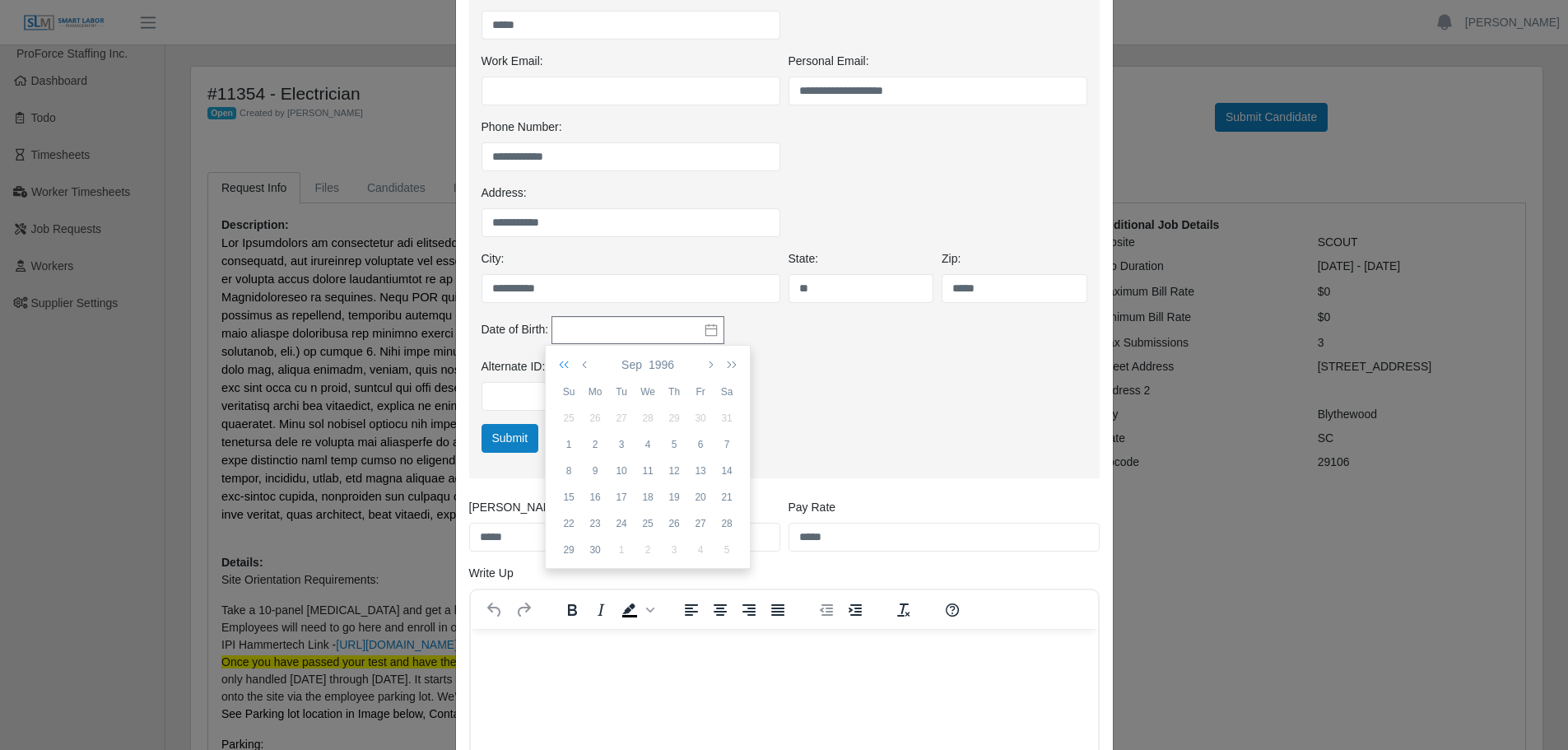
click at [564, 359] on icon "button" at bounding box center [567, 364] width 16 height 13
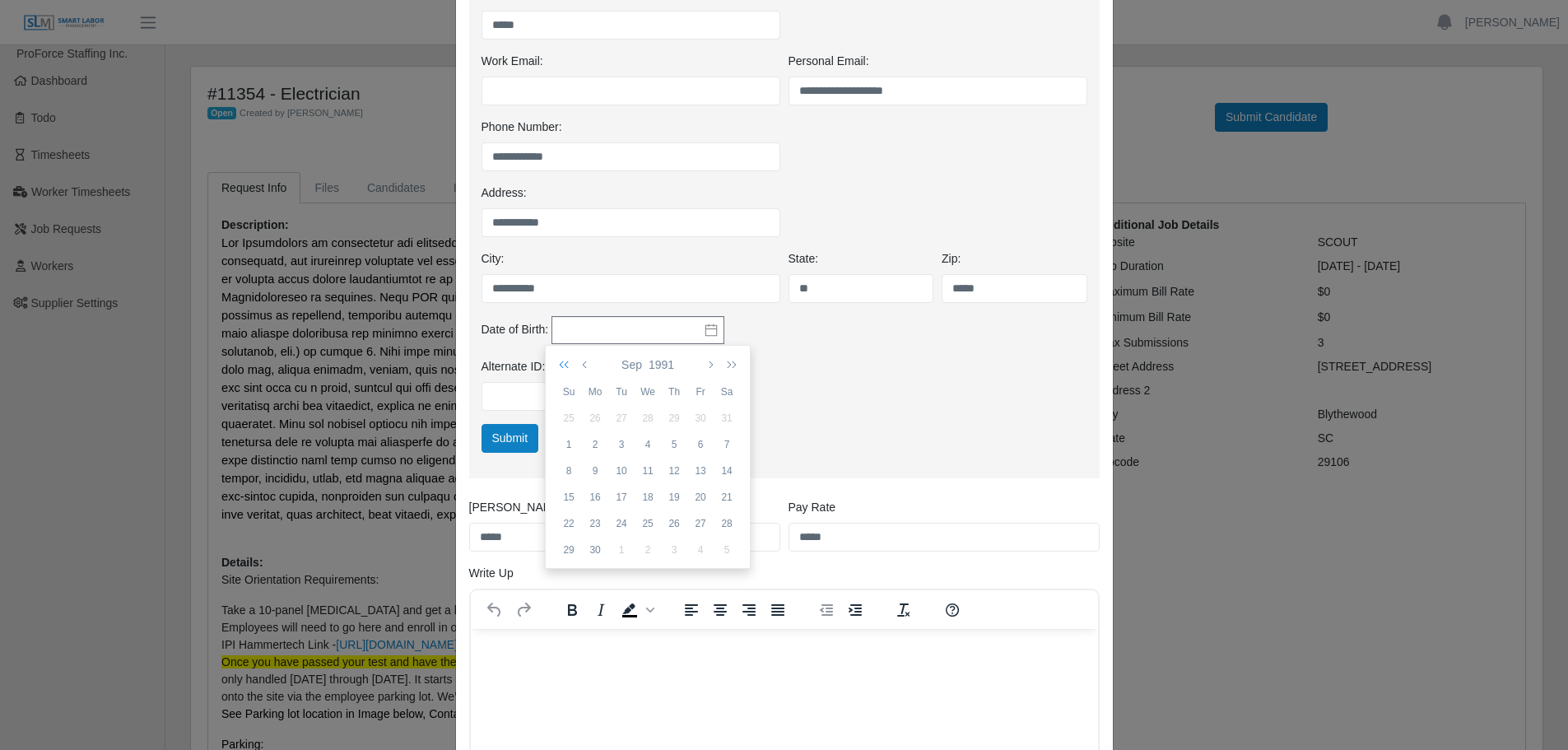
click at [564, 359] on icon "button" at bounding box center [567, 364] width 16 height 13
click at [586, 358] on icon "button" at bounding box center [586, 364] width 8 height 13
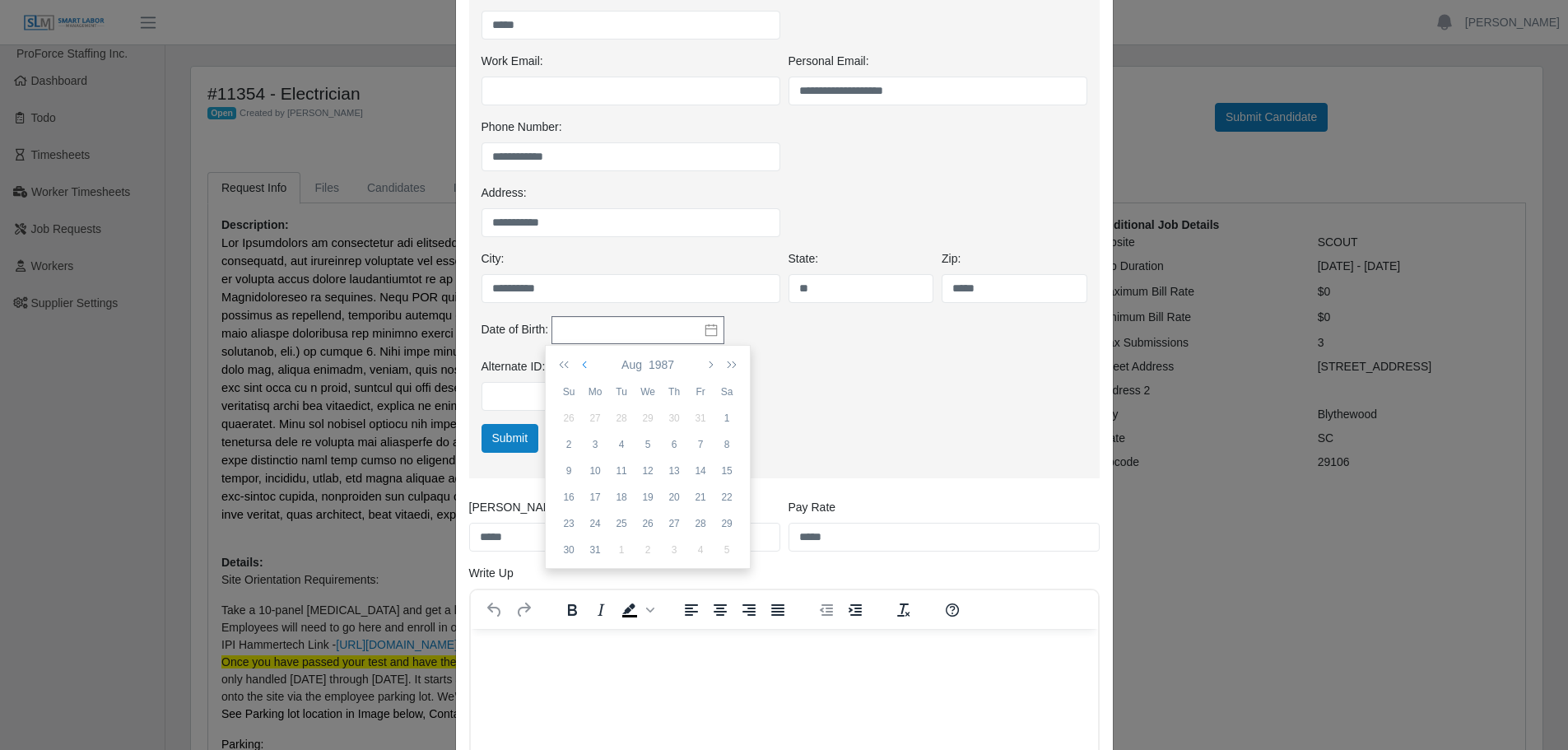
click at [586, 358] on icon "button" at bounding box center [586, 364] width 8 height 13
click at [618, 442] on div "7" at bounding box center [621, 444] width 27 height 15
type input "**********"
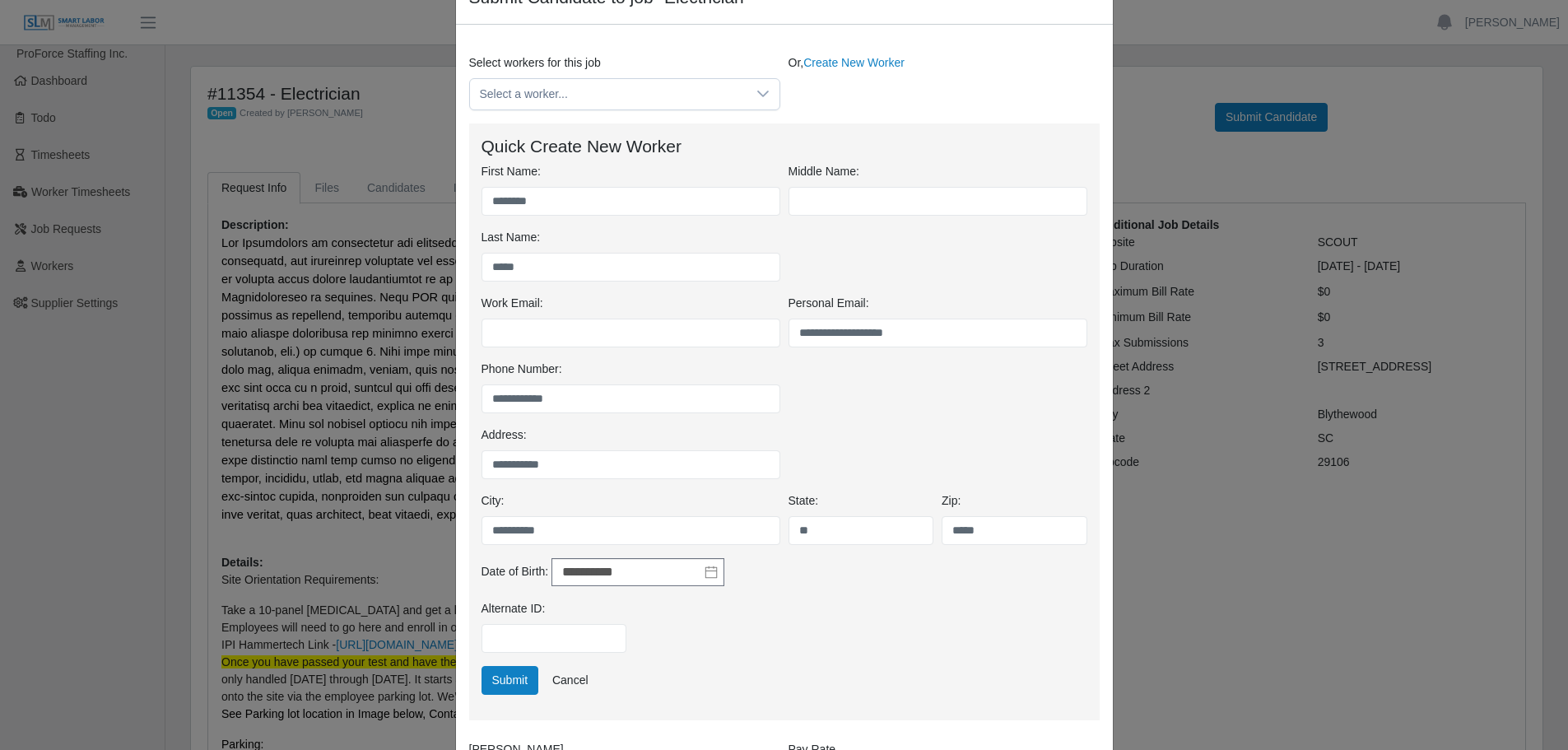
scroll to position [0, 0]
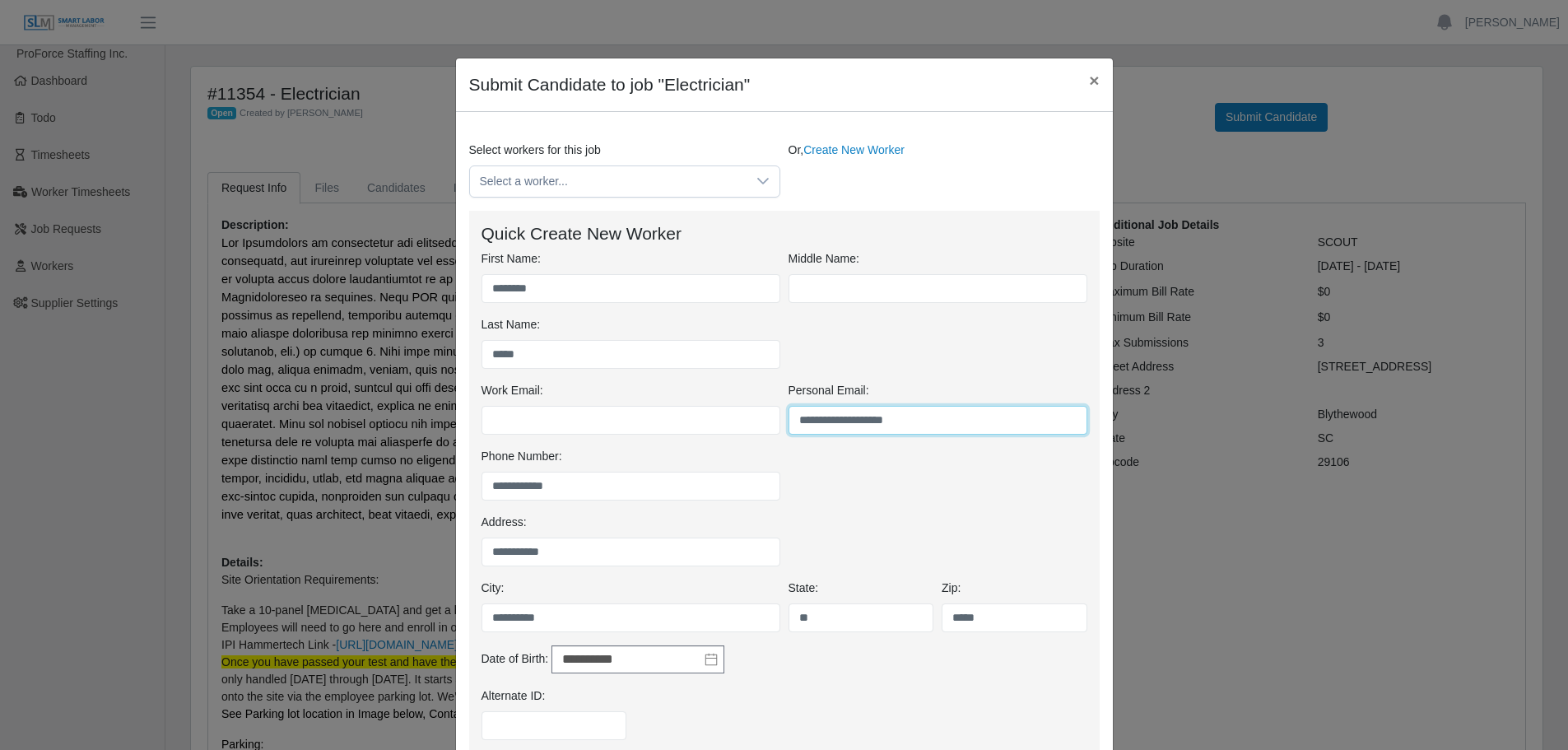
drag, startPoint x: 924, startPoint y: 422, endPoint x: 787, endPoint y: 440, distance: 138.2
click at [787, 440] on div "**********" at bounding box center [784, 415] width 614 height 66
click at [835, 486] on div "**********" at bounding box center [784, 480] width 614 height 66
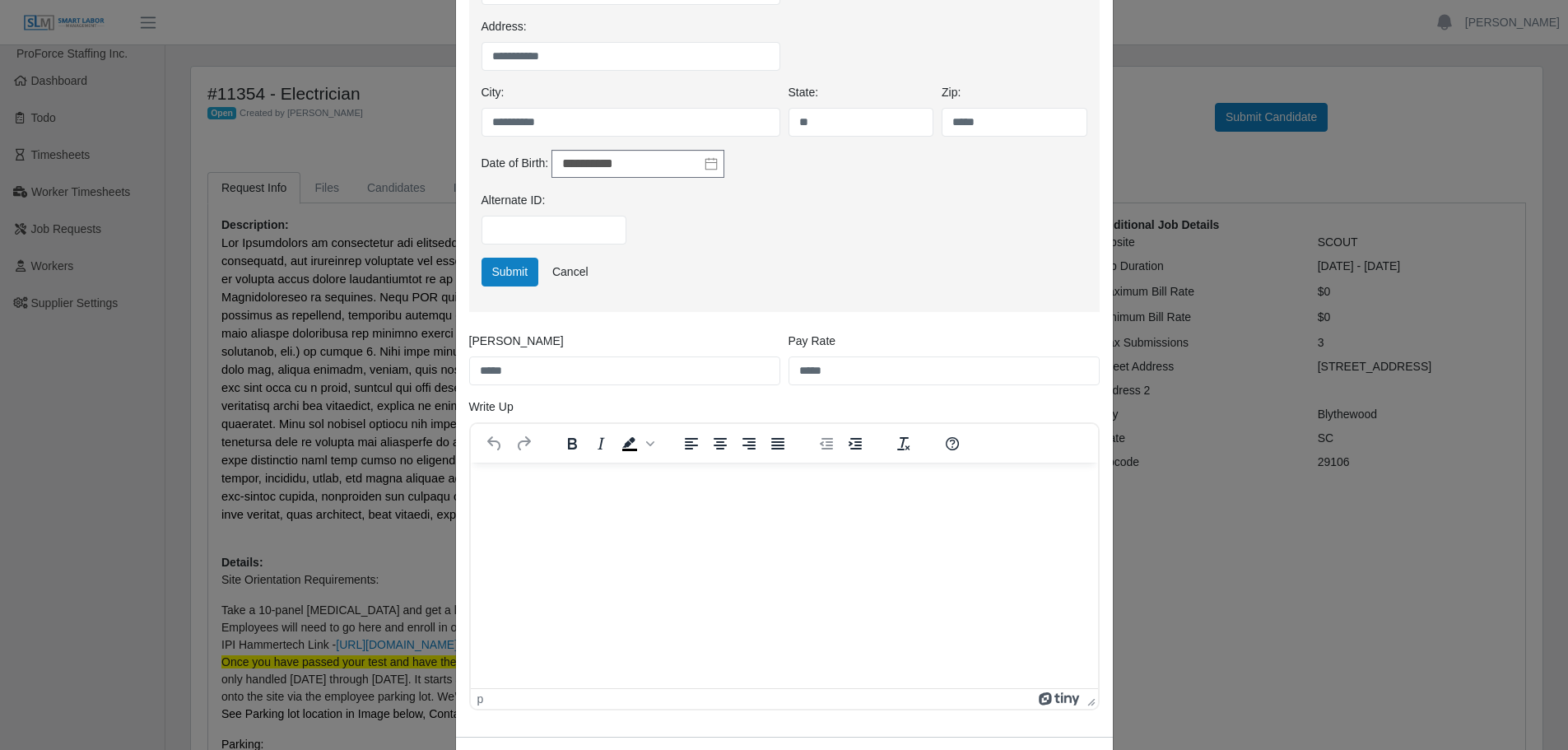
scroll to position [569, 0]
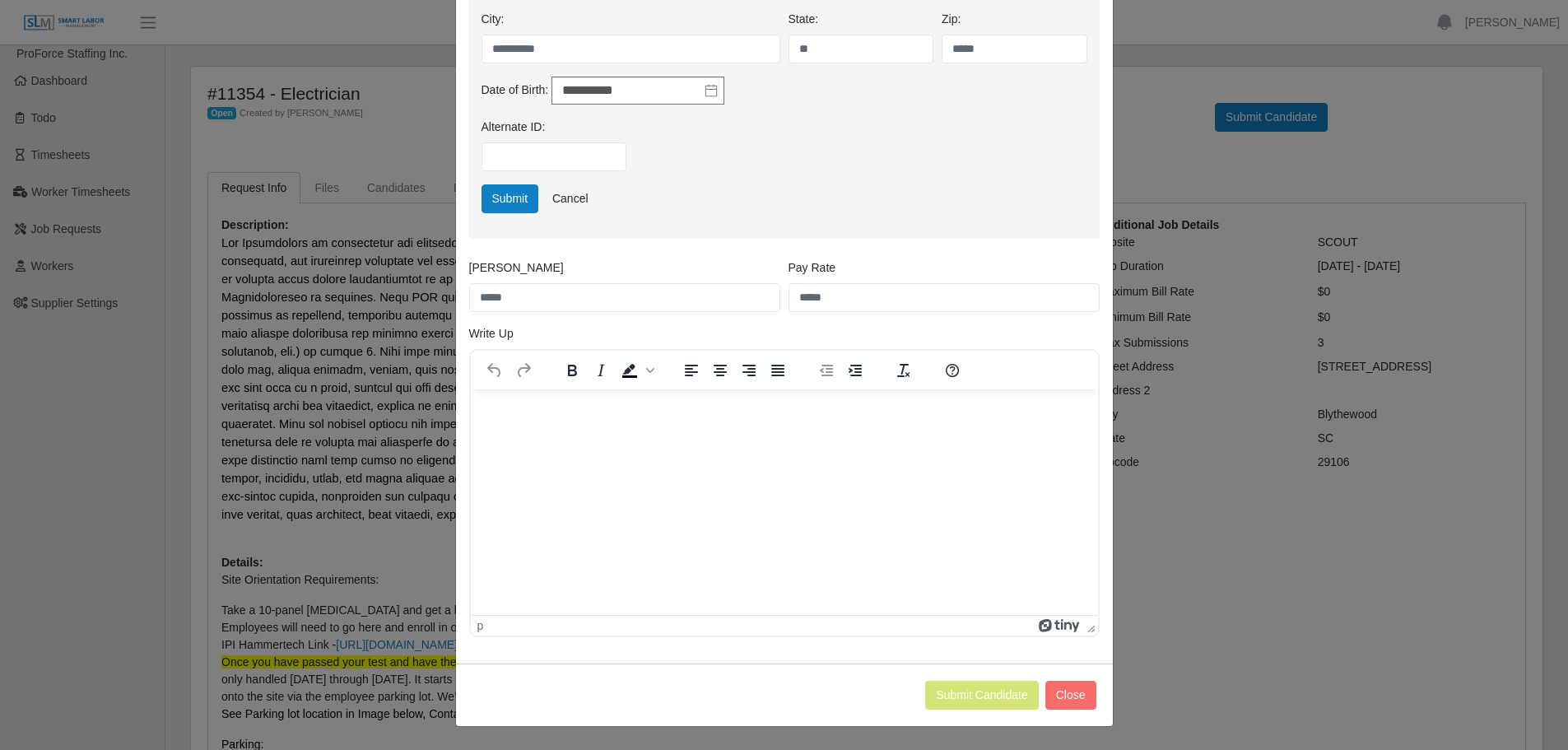
click at [641, 433] on html at bounding box center [783, 411] width 627 height 44
click at [1059, 690] on button "Close" at bounding box center [1071, 695] width 51 height 28
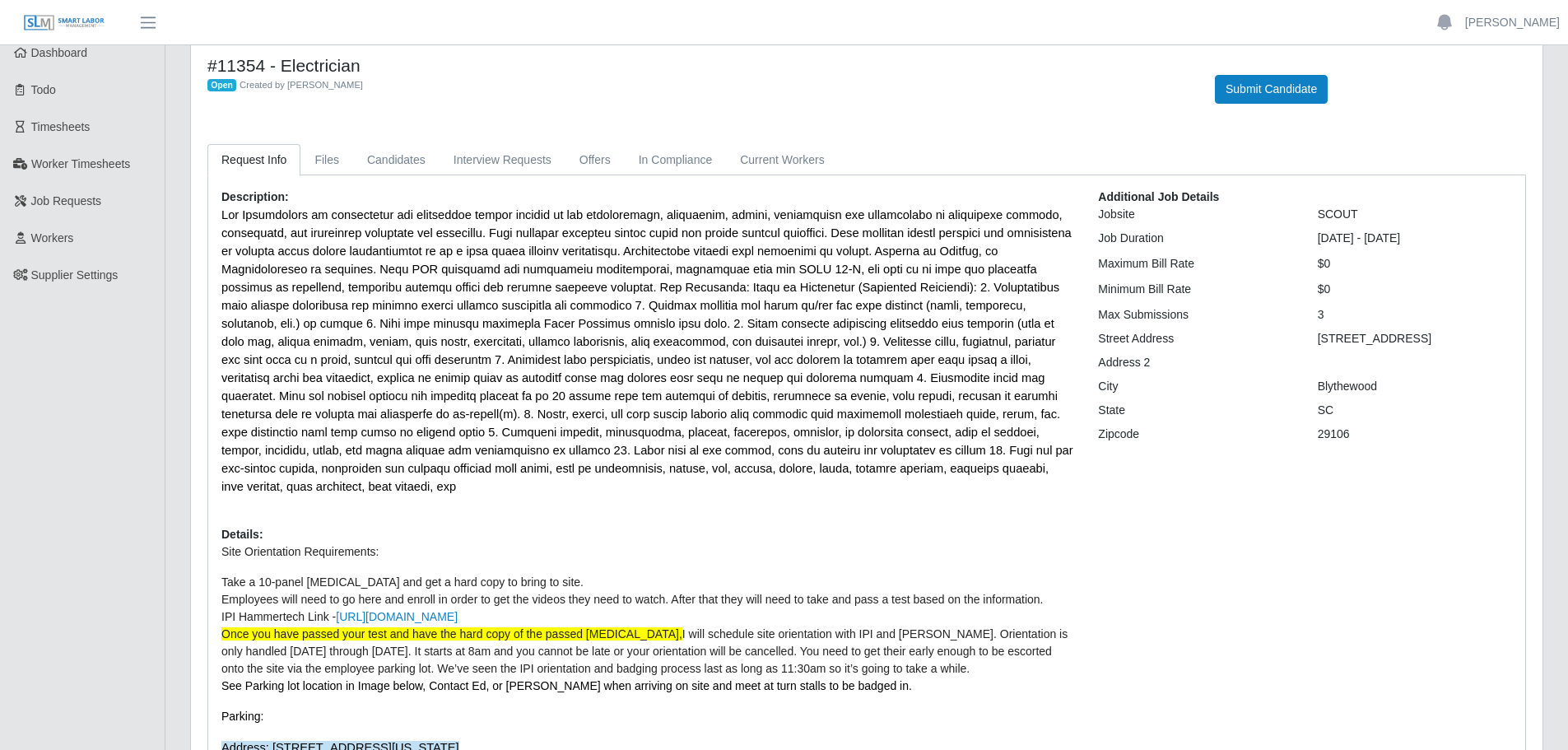
scroll to position [0, 0]
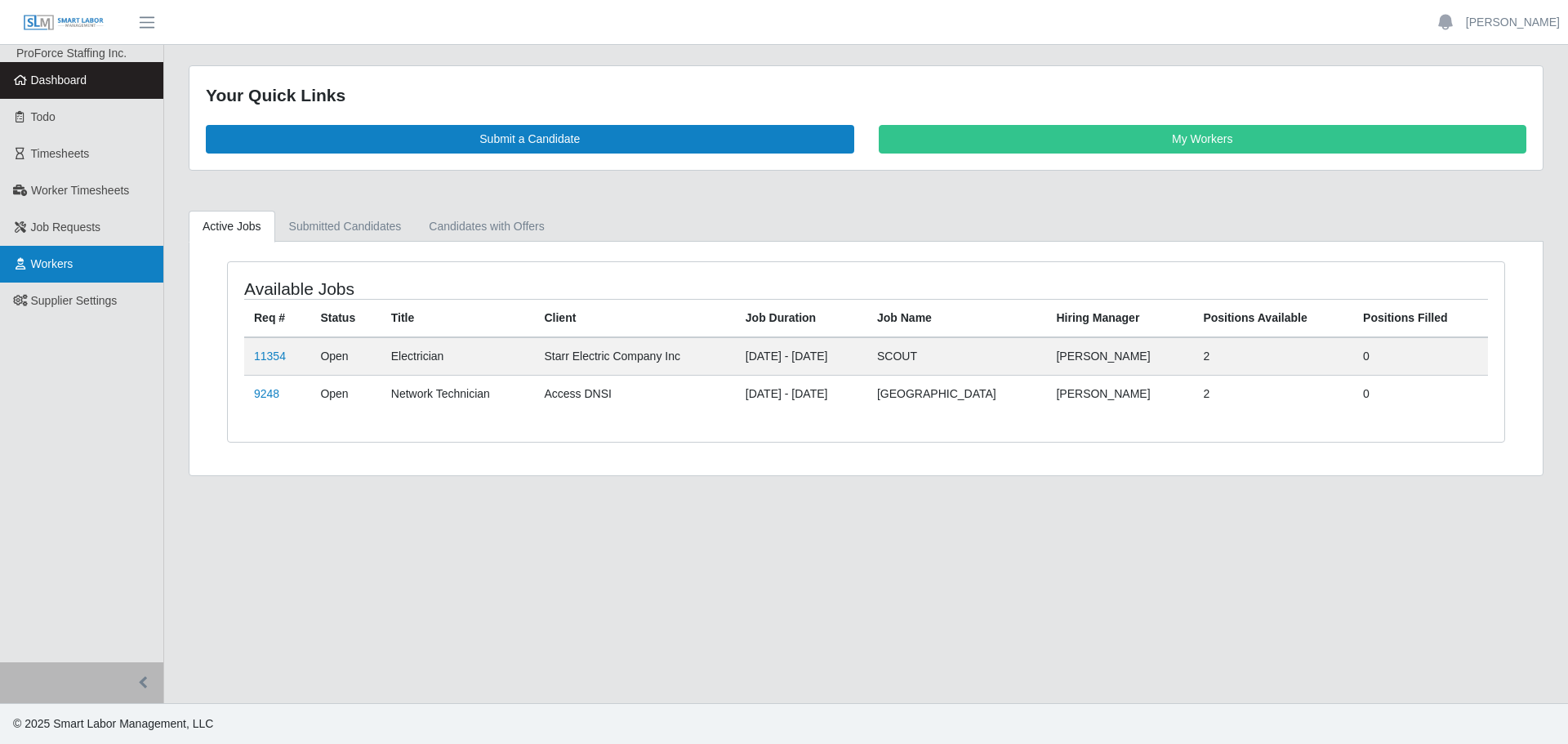
click at [85, 263] on link "Workers" at bounding box center [81, 264] width 163 height 37
click at [277, 354] on link "11354" at bounding box center [270, 356] width 32 height 13
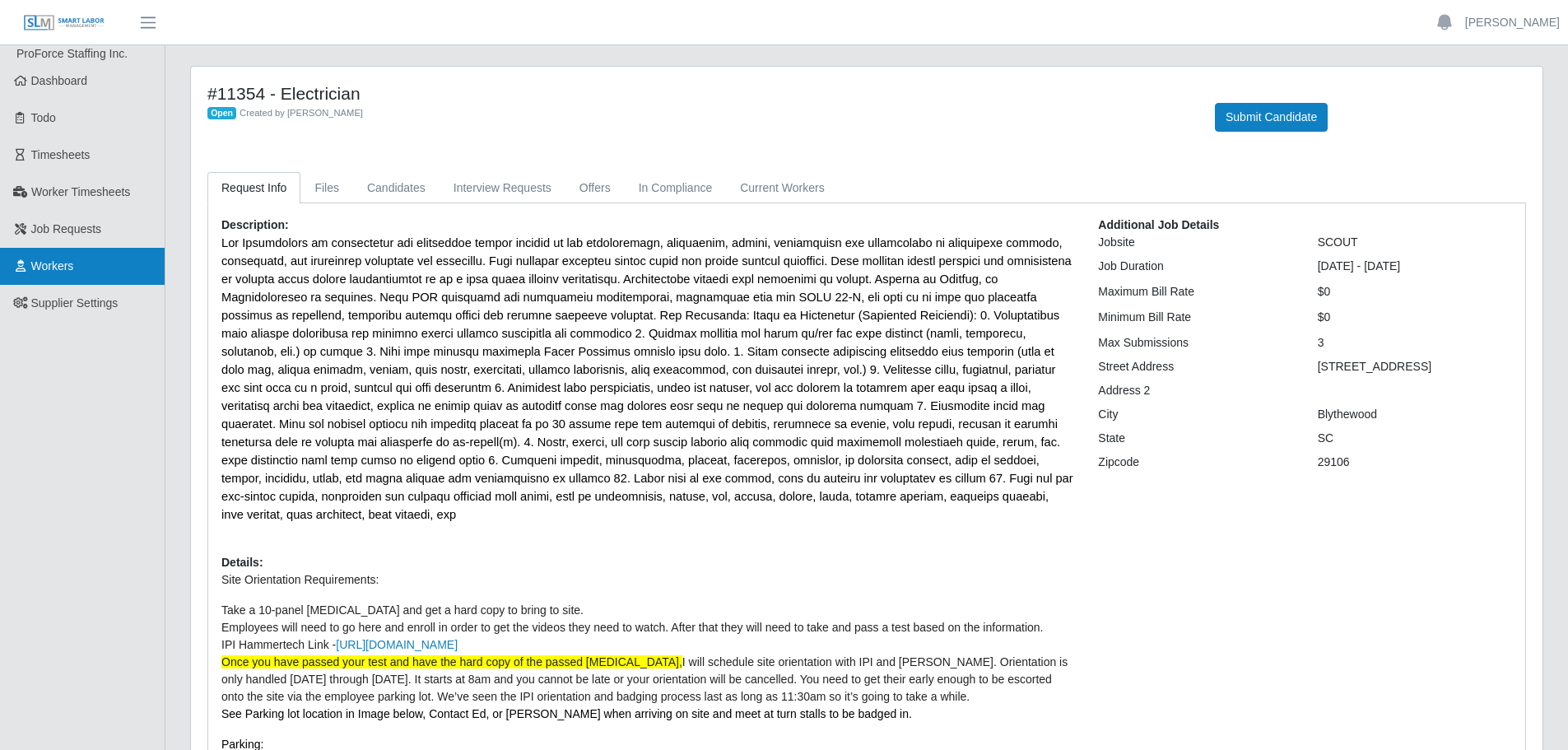
click at [44, 260] on span "Workers" at bounding box center [53, 265] width 43 height 13
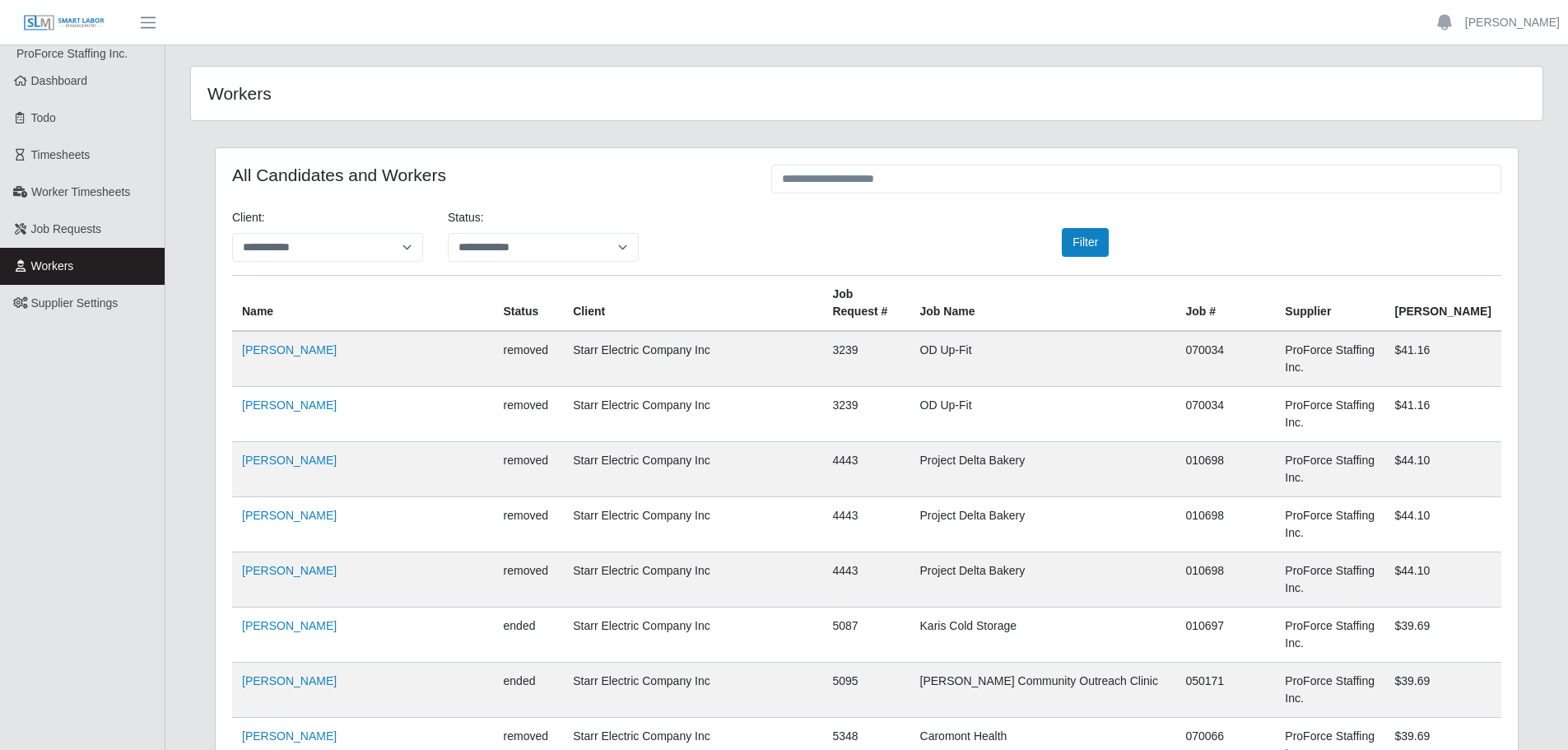
click at [53, 263] on span "Workers" at bounding box center [53, 265] width 43 height 13
click at [268, 343] on link "[PERSON_NAME]" at bounding box center [289, 350] width 94 height 13
click at [68, 232] on span "Job Requests" at bounding box center [67, 229] width 71 height 13
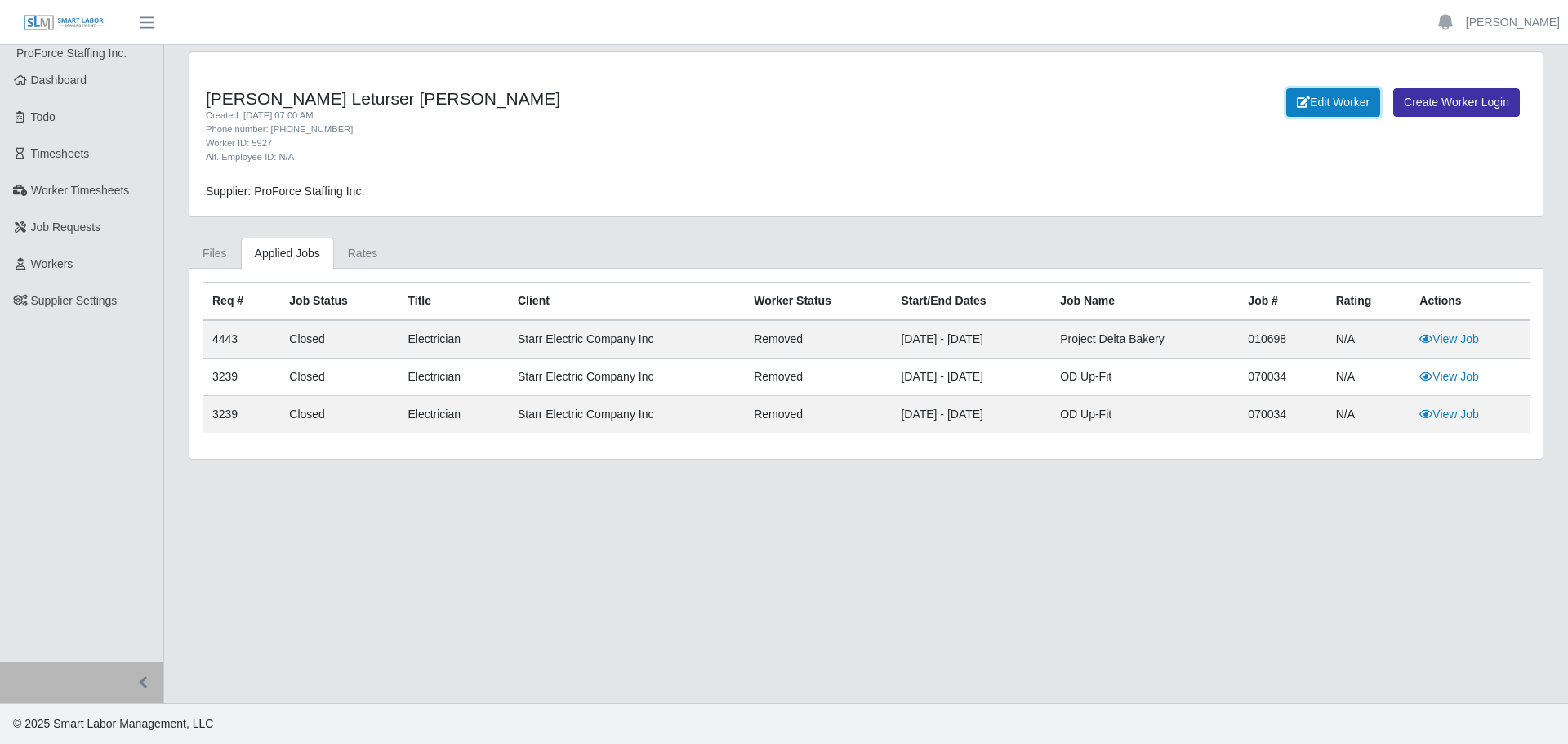
click at [1342, 103] on link "Edit Worker" at bounding box center [1333, 102] width 94 height 28
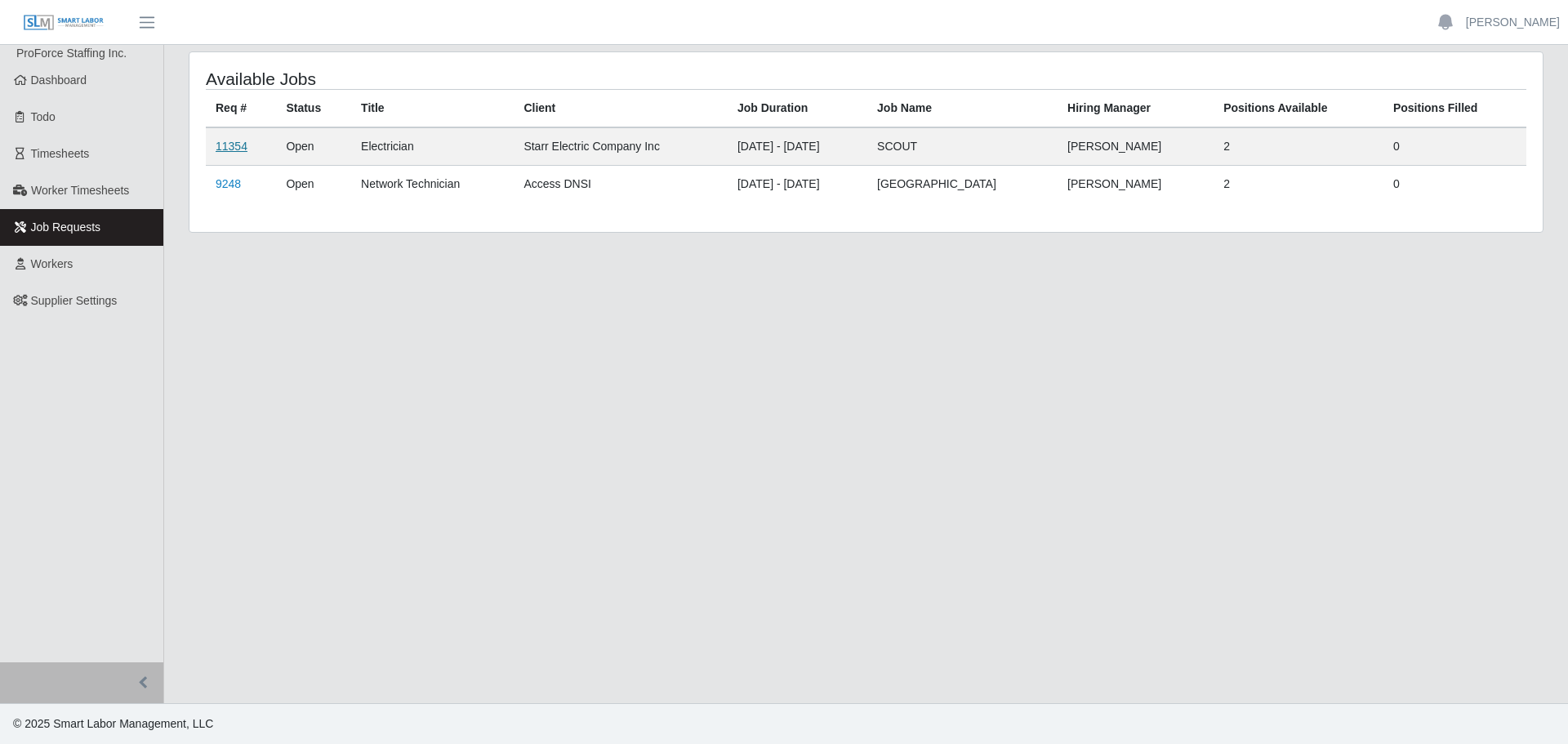
click at [232, 150] on link "11354" at bounding box center [231, 146] width 32 height 13
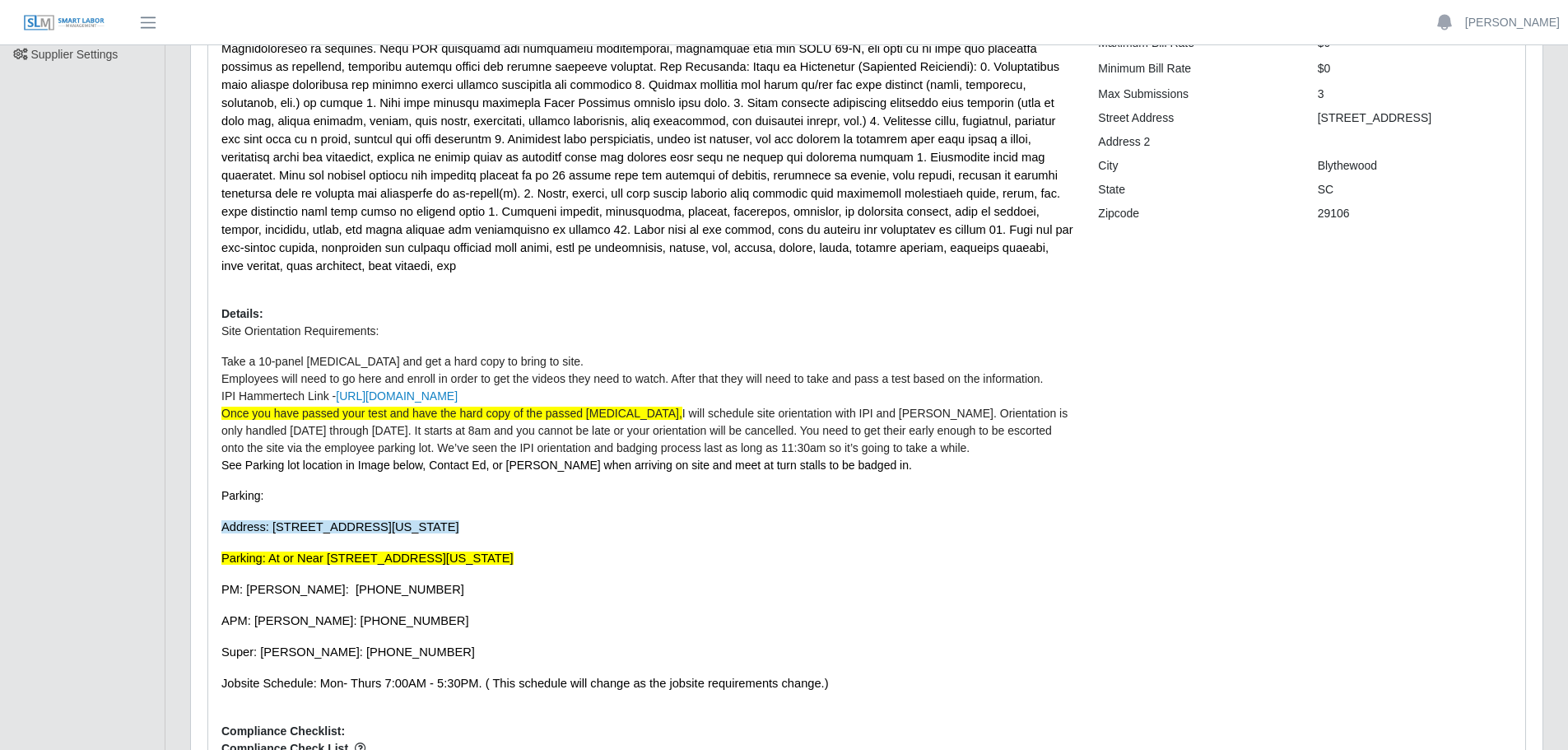
scroll to position [329, 0]
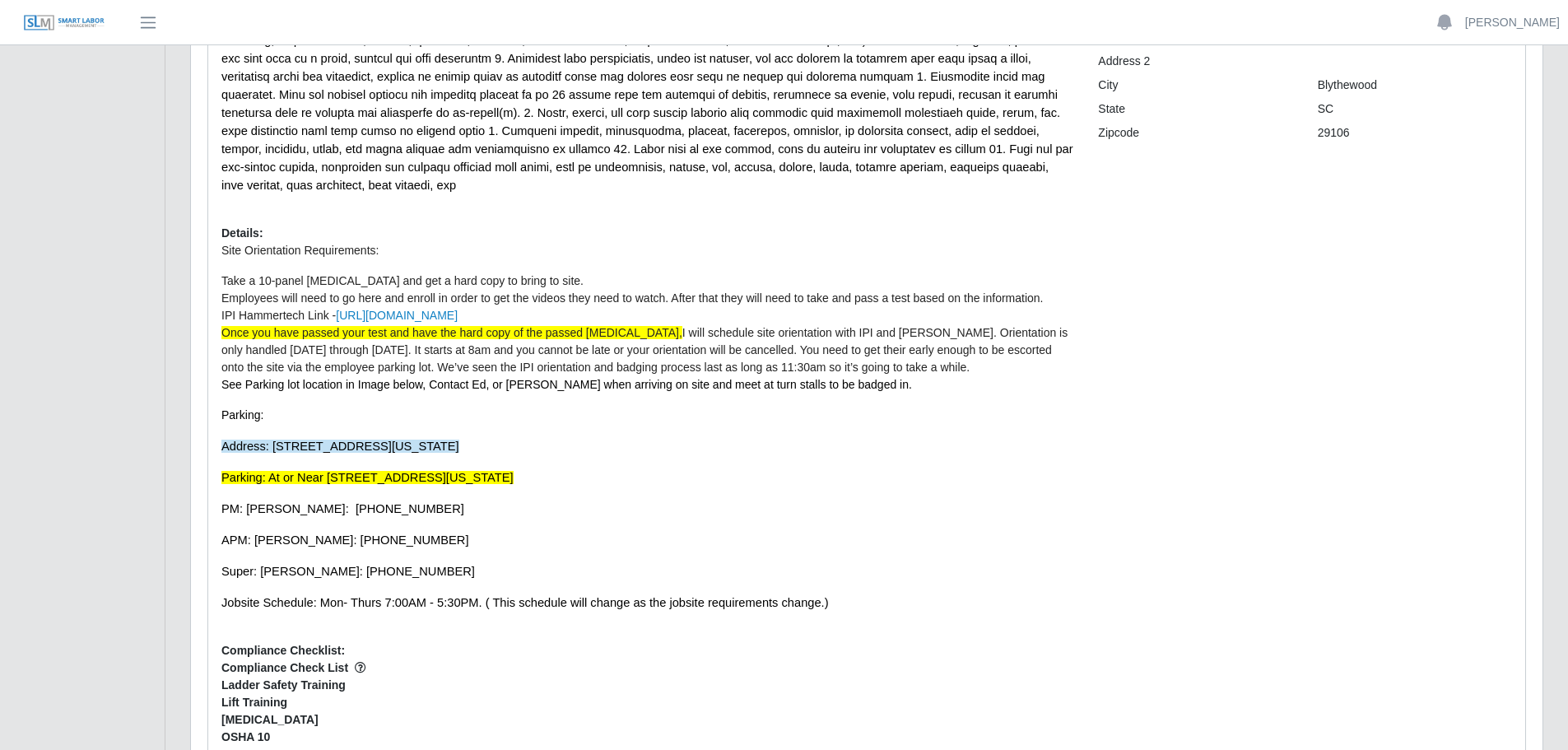
drag, startPoint x: 222, startPoint y: 428, endPoint x: 640, endPoint y: 438, distance: 418.1
click at [640, 438] on p "Site Orientation Requirements: Take a 10-panel [MEDICAL_DATA] and get a hard co…" at bounding box center [647, 426] width 852 height 369
copy p "Address: [STREET_ADDRESS][US_STATE] Parking: At or Near [STREET_ADDRESS][US_STA…"
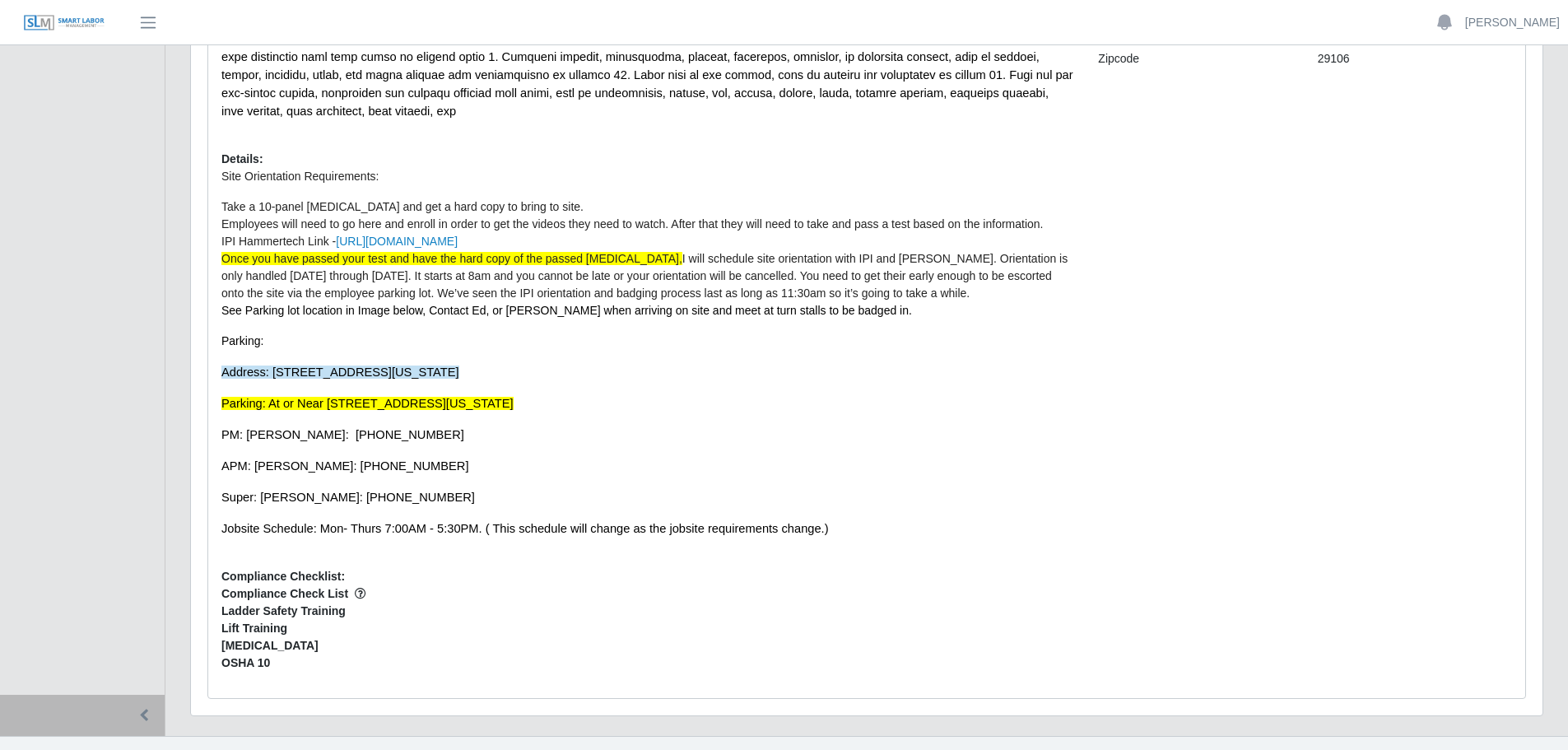
scroll to position [412, 0]
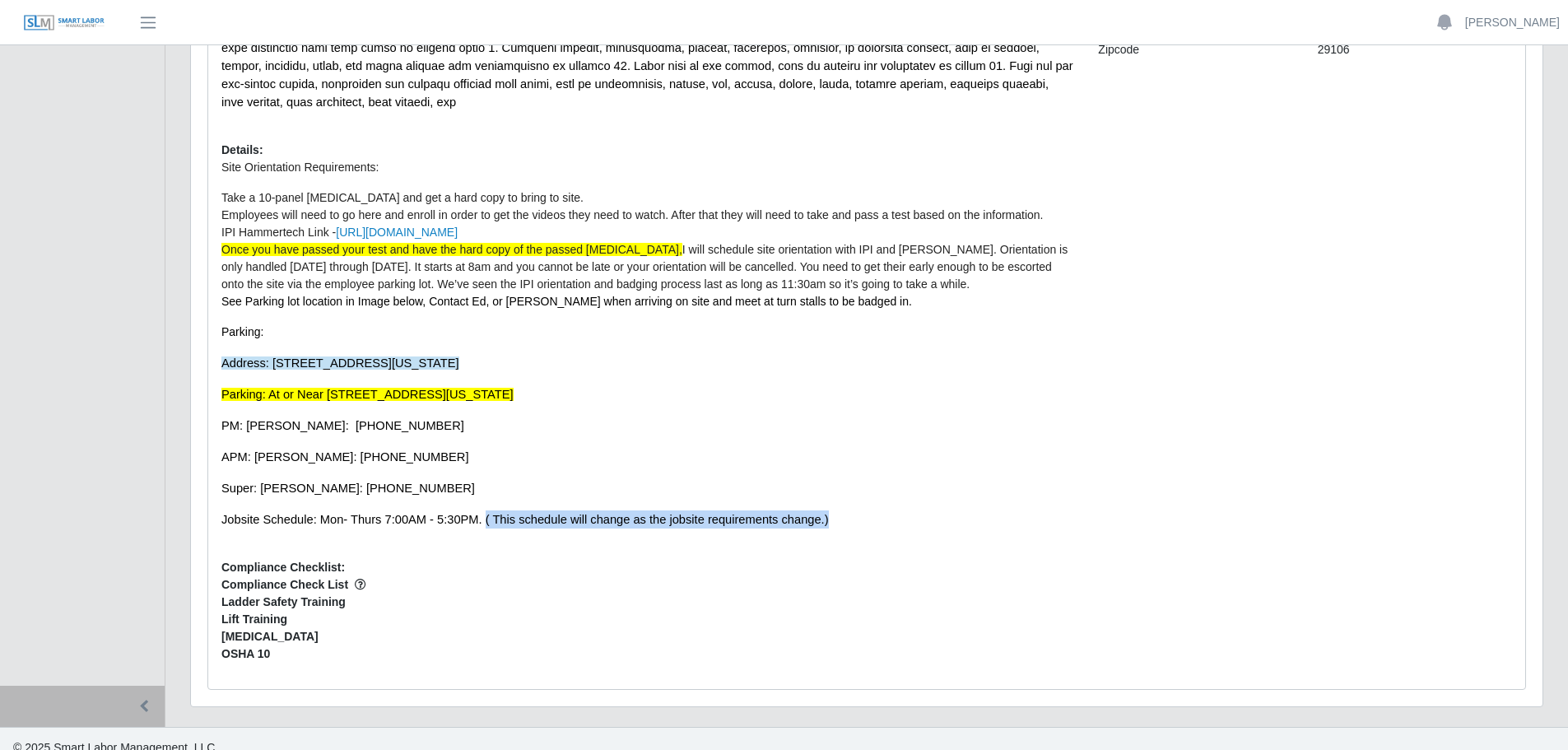
drag, startPoint x: 479, startPoint y: 500, endPoint x: 820, endPoint y: 494, distance: 341.1
click at [820, 510] on p "Jobsite Schedule: Mon- Thurs 7:00AM - 5:30PM. ( This schedule will change as th…" at bounding box center [647, 519] width 852 height 18
copy span "( This schedule will change as the jobsite requirements change.)"
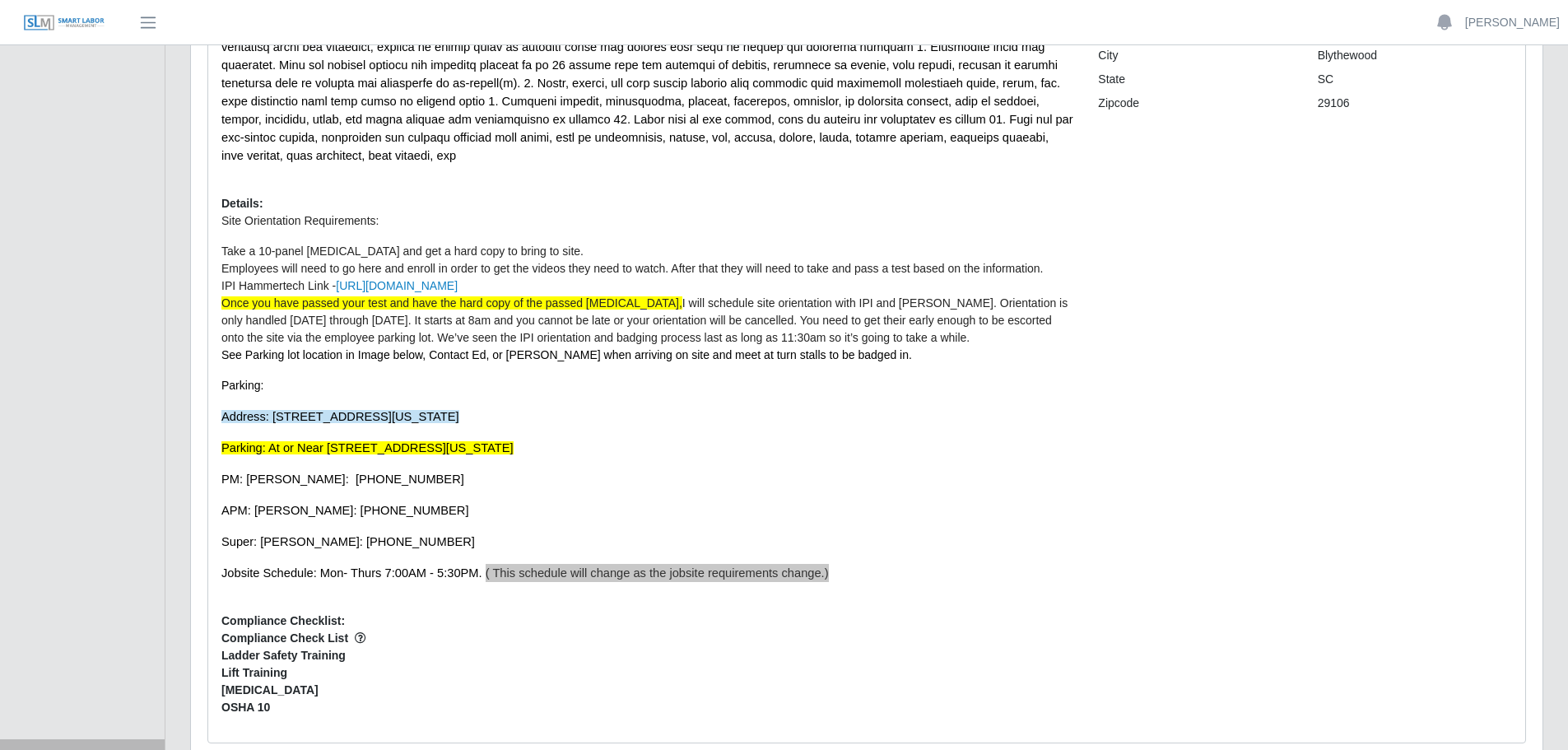
scroll to position [330, 0]
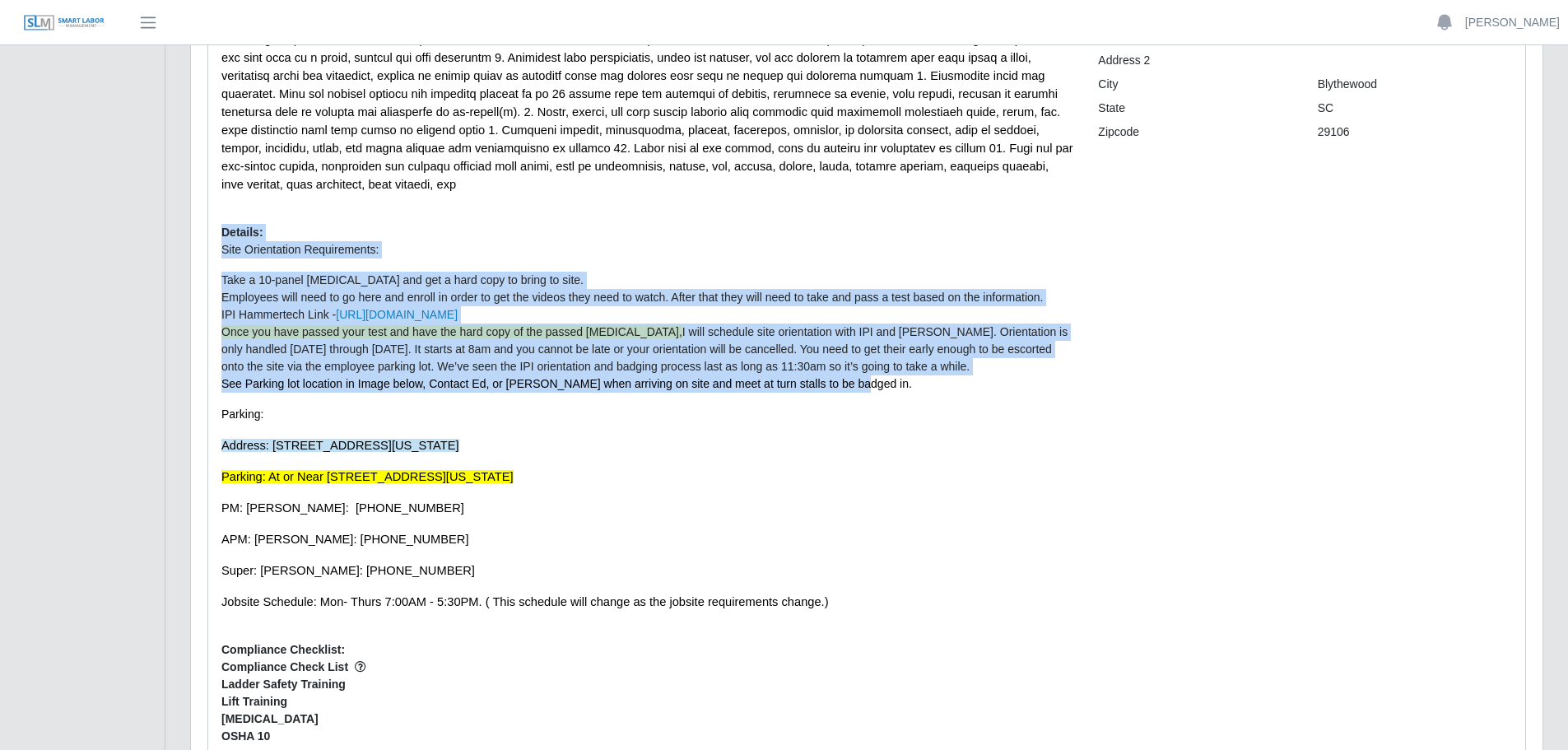
drag, startPoint x: 223, startPoint y: 212, endPoint x: 861, endPoint y: 359, distance: 654.7
click at [861, 359] on div "Description: Details: Site Orientation Requirements: Take a 10-panel [MEDICAL_D…" at bounding box center [647, 321] width 877 height 871
copy div "Details: Site Orientation Requirements: Take a 10-panel [MEDICAL_DATA] and get …"
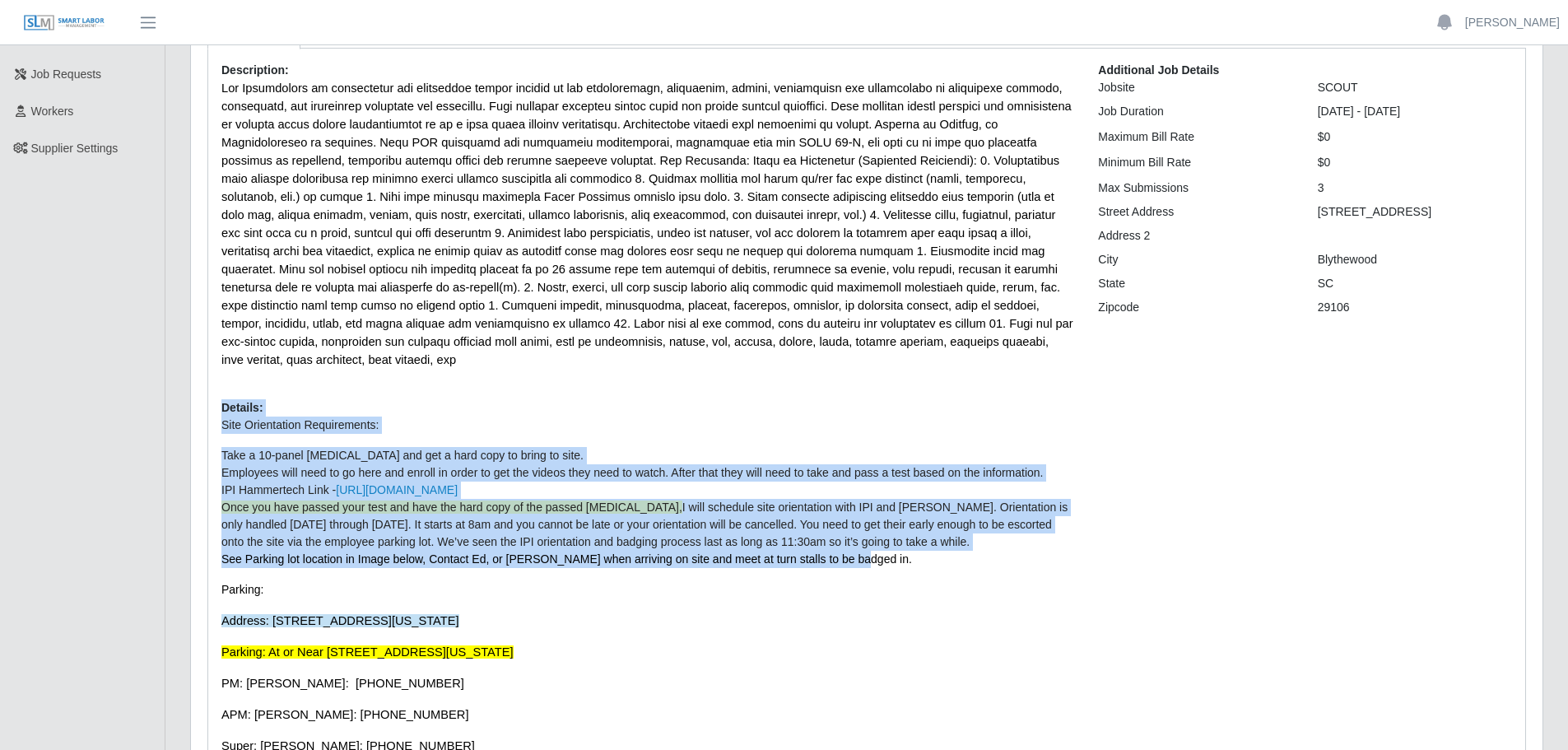
scroll to position [0, 0]
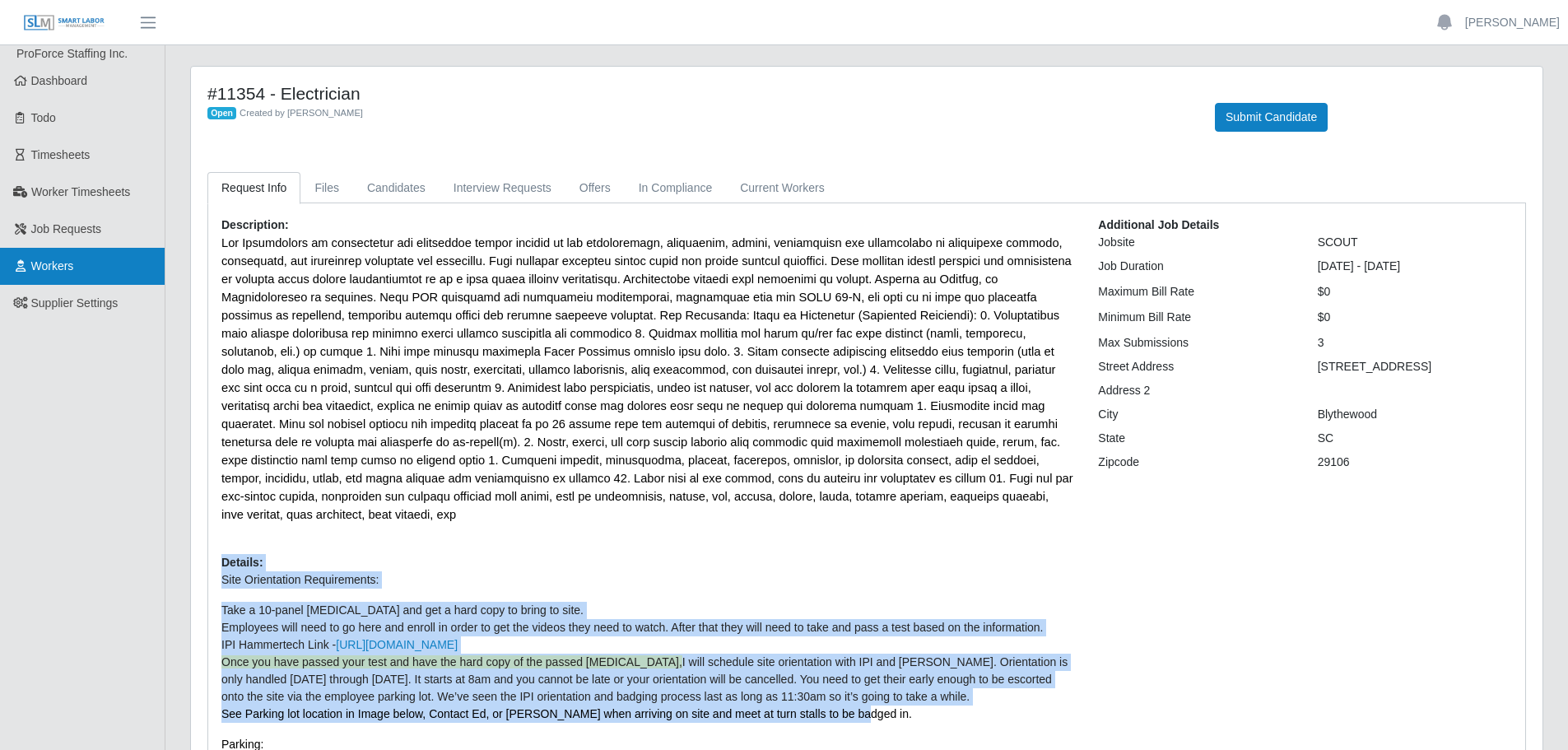
click at [47, 264] on span "Workers" at bounding box center [53, 265] width 43 height 13
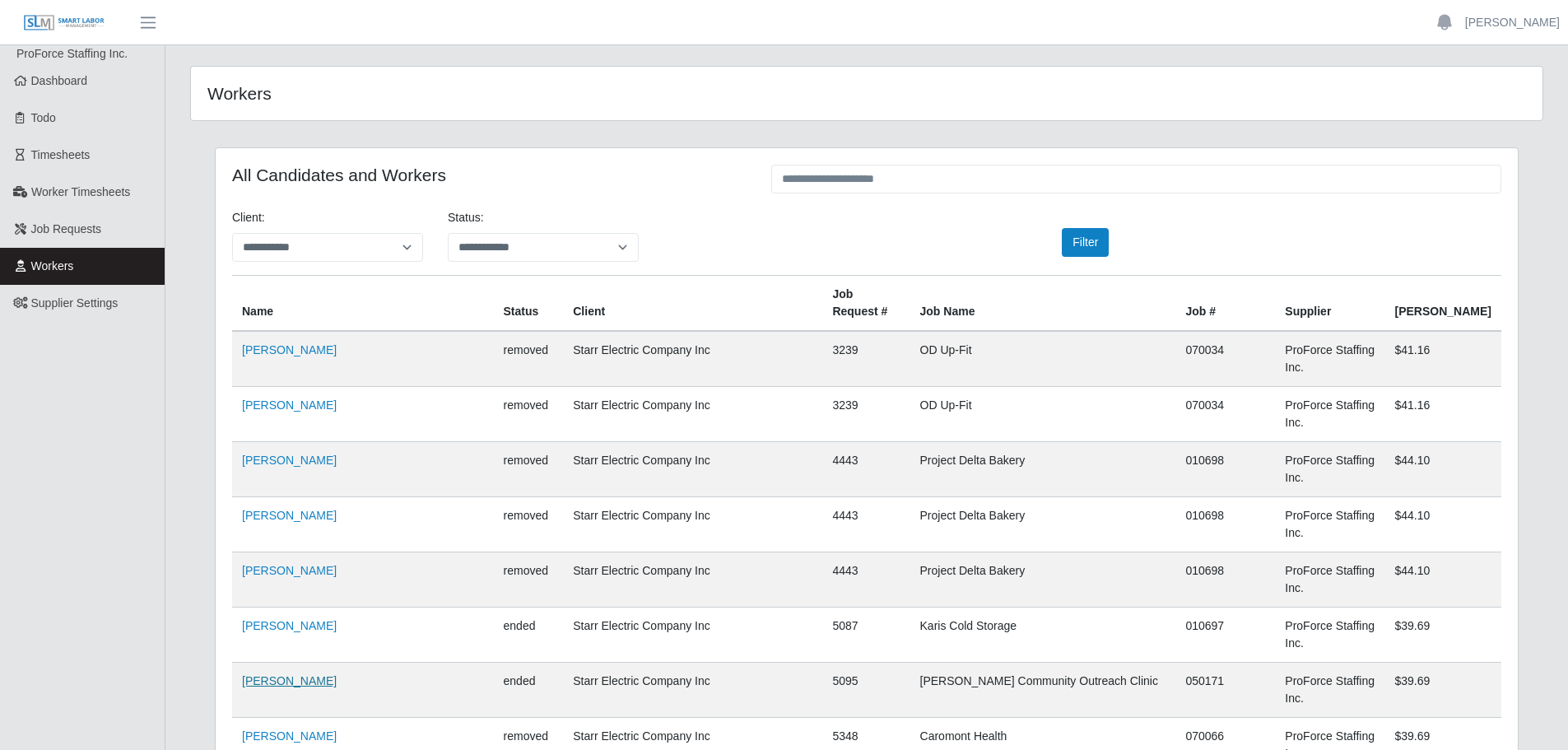
click at [279, 673] on link "[PERSON_NAME]" at bounding box center [289, 680] width 94 height 13
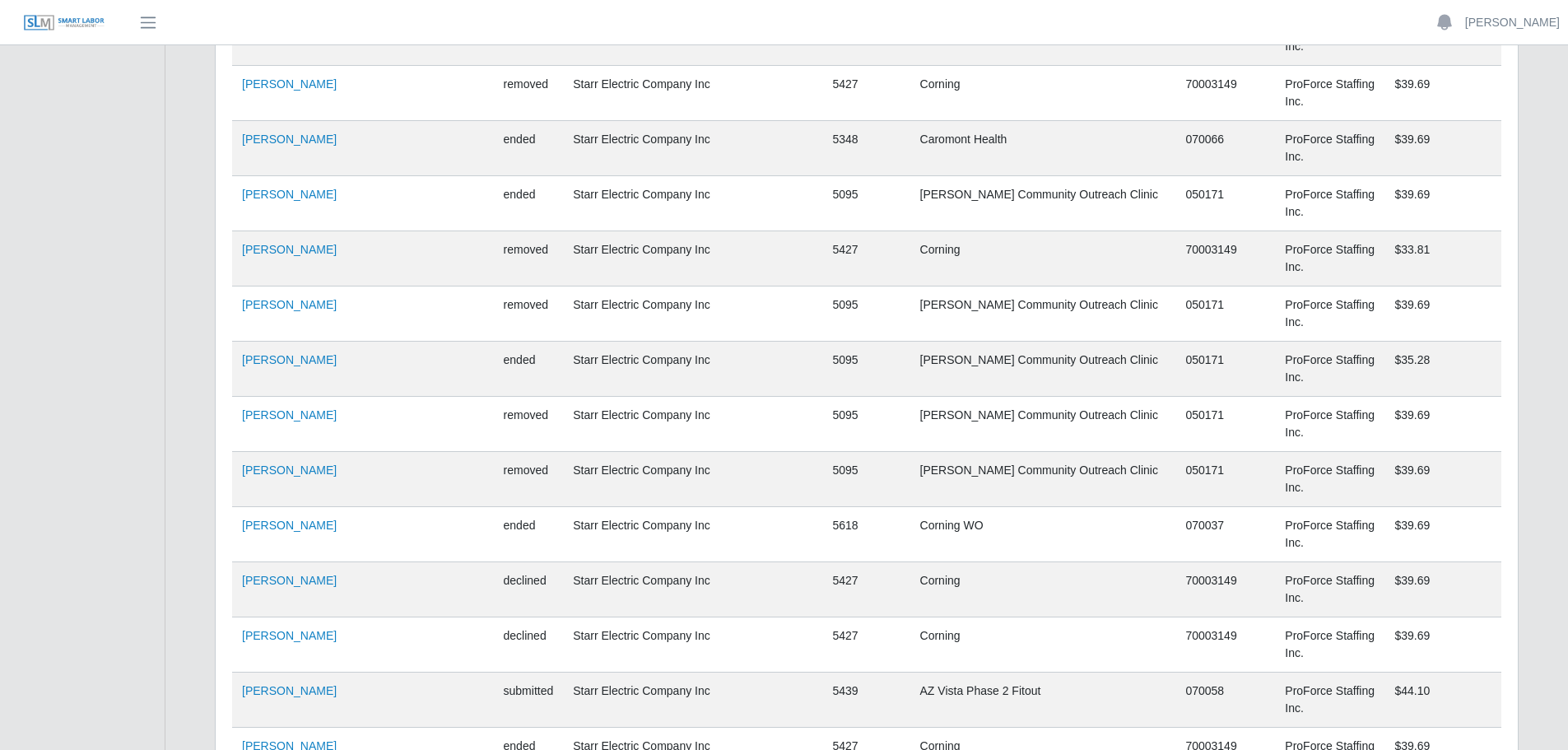
scroll to position [1892, 0]
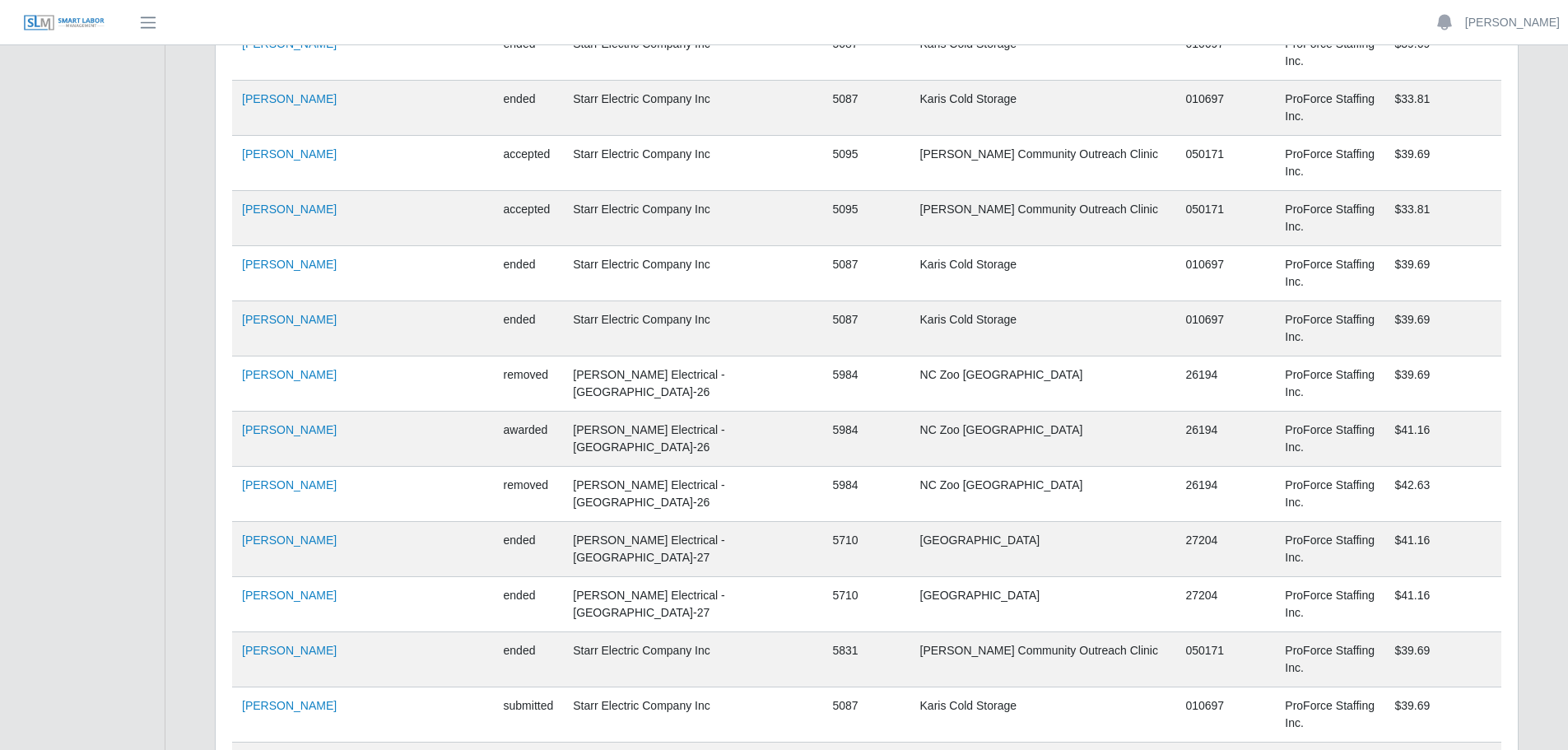
scroll to position [3111, 0]
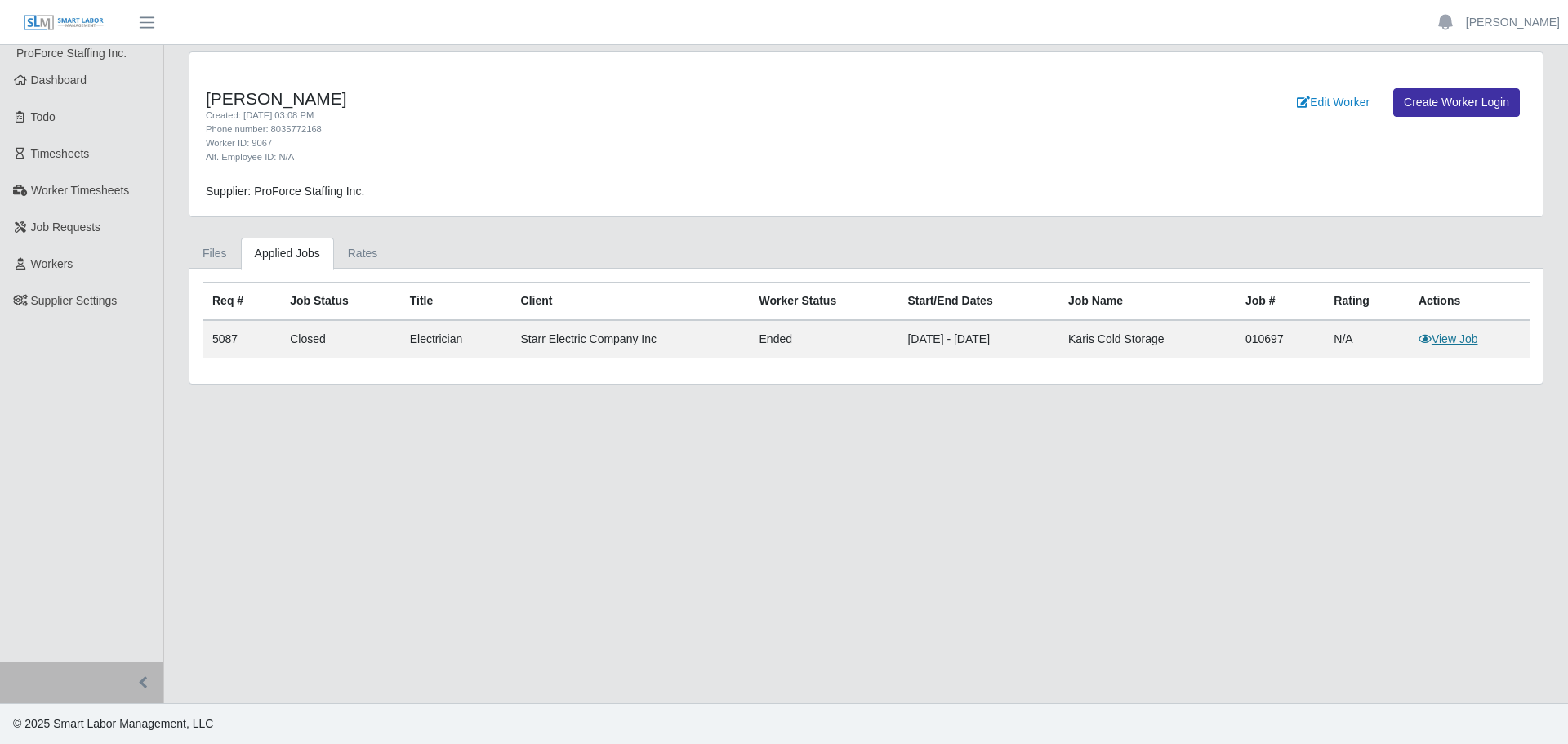
click at [1437, 343] on link "View Job" at bounding box center [1449, 338] width 60 height 13
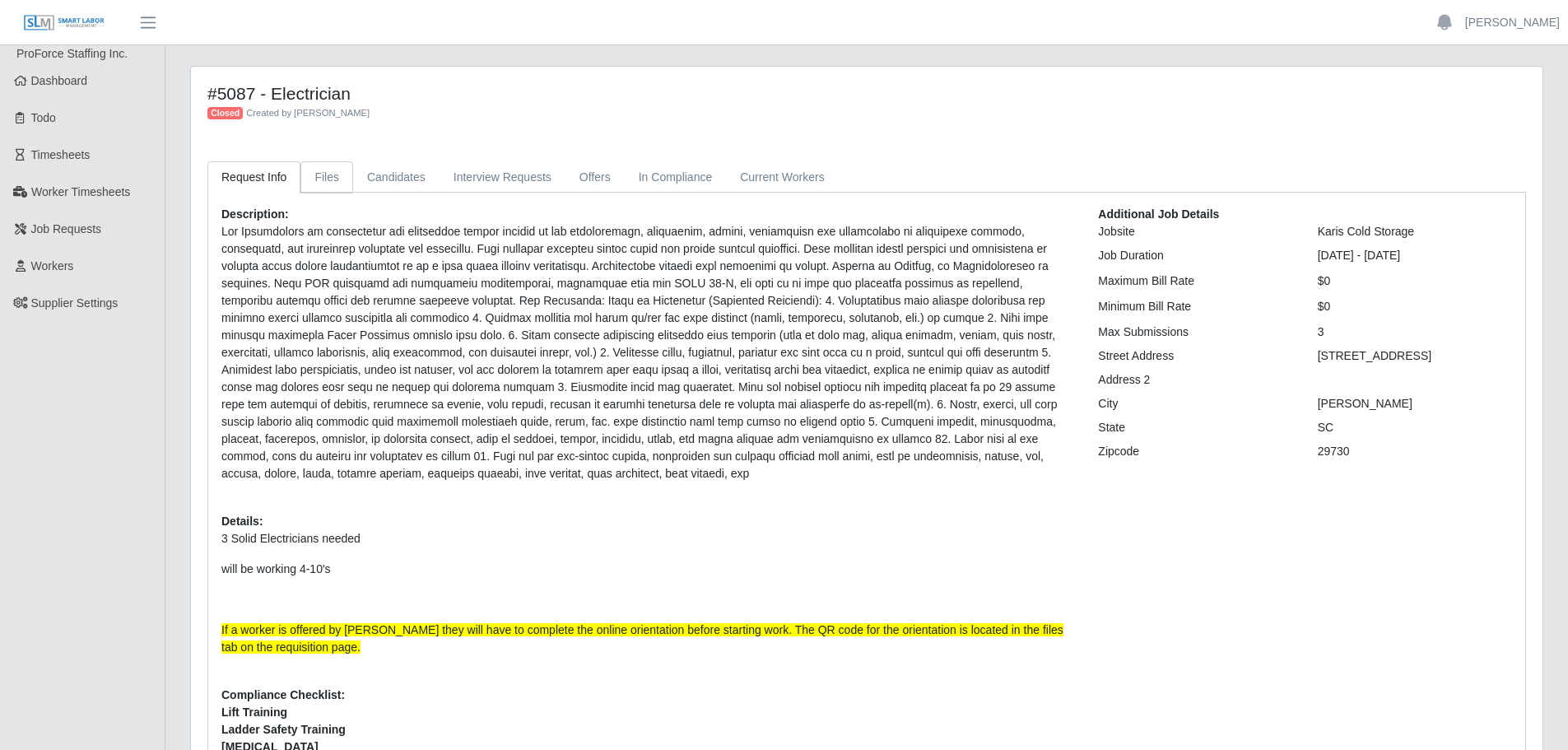
click at [323, 178] on link "Files" at bounding box center [327, 177] width 53 height 32
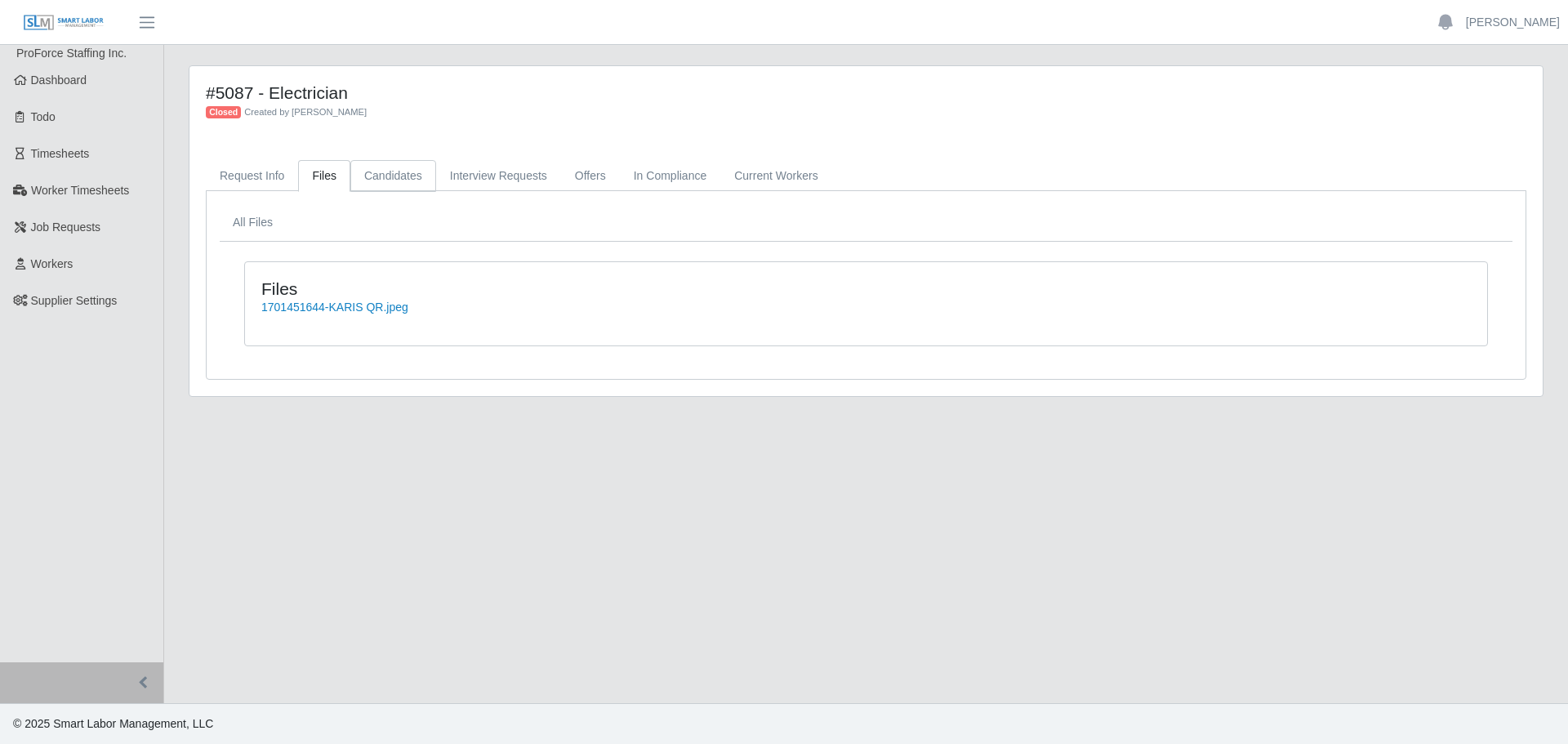
click at [396, 177] on link "Candidates" at bounding box center [393, 176] width 86 height 32
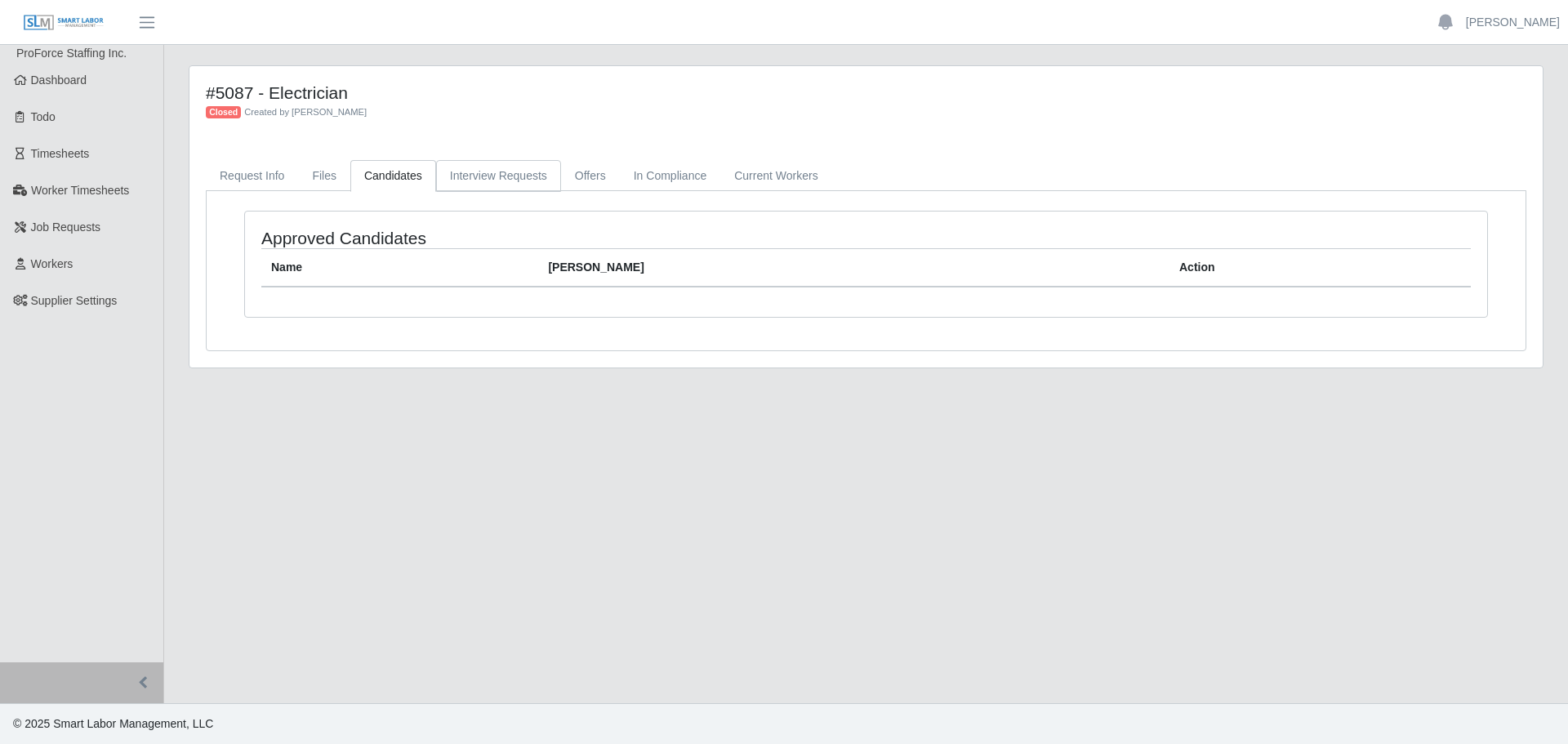
click at [464, 182] on link "Interview Requests" at bounding box center [499, 176] width 125 height 32
drag, startPoint x: 567, startPoint y: 176, endPoint x: 575, endPoint y: 177, distance: 8.1
click at [569, 176] on link "Offers" at bounding box center [590, 176] width 59 height 32
click at [681, 179] on link "In Compliance" at bounding box center [670, 176] width 102 height 32
click at [759, 182] on link "Current Workers" at bounding box center [776, 176] width 111 height 32
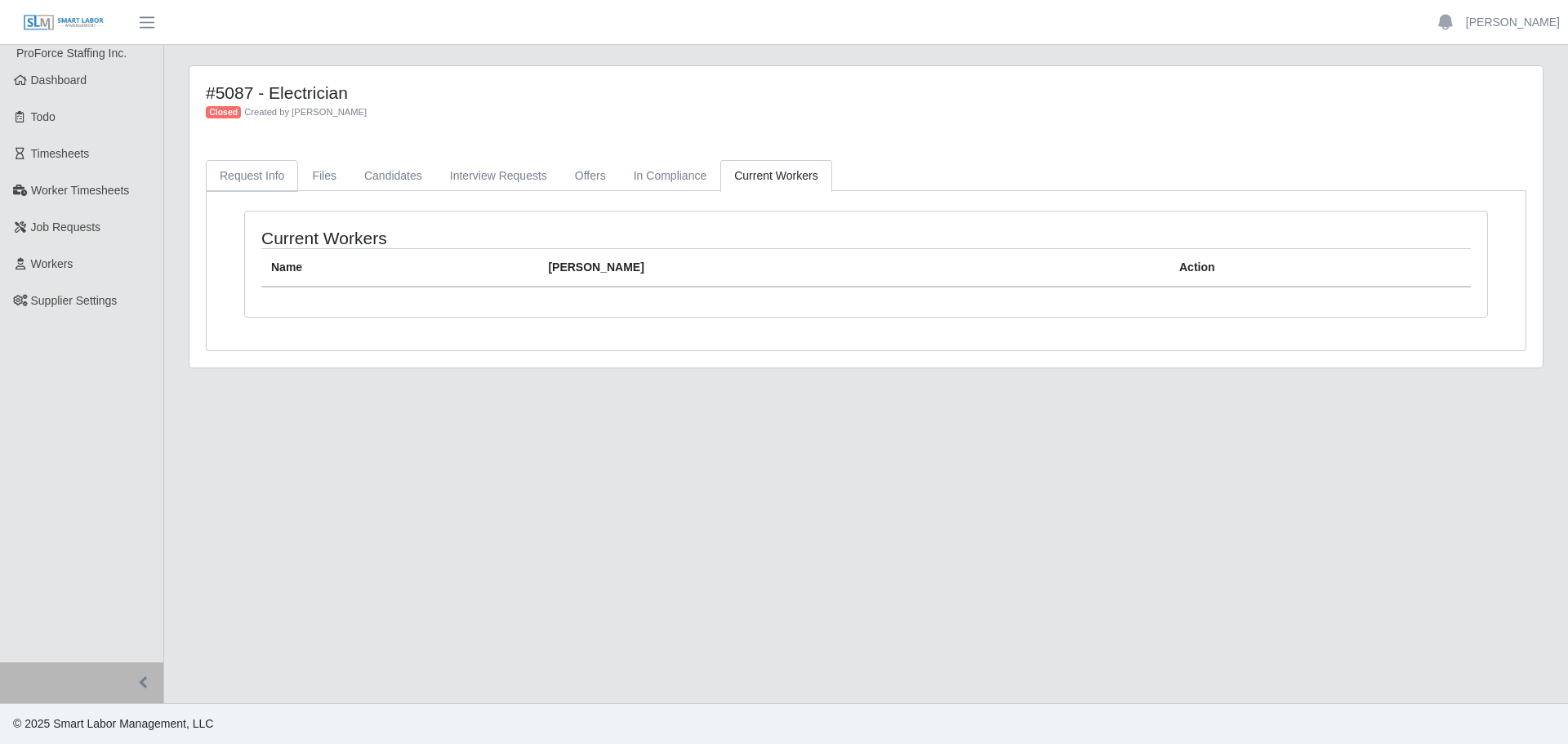
click at [261, 173] on link "Request Info" at bounding box center [252, 176] width 93 height 32
